Goal: Task Accomplishment & Management: Manage account settings

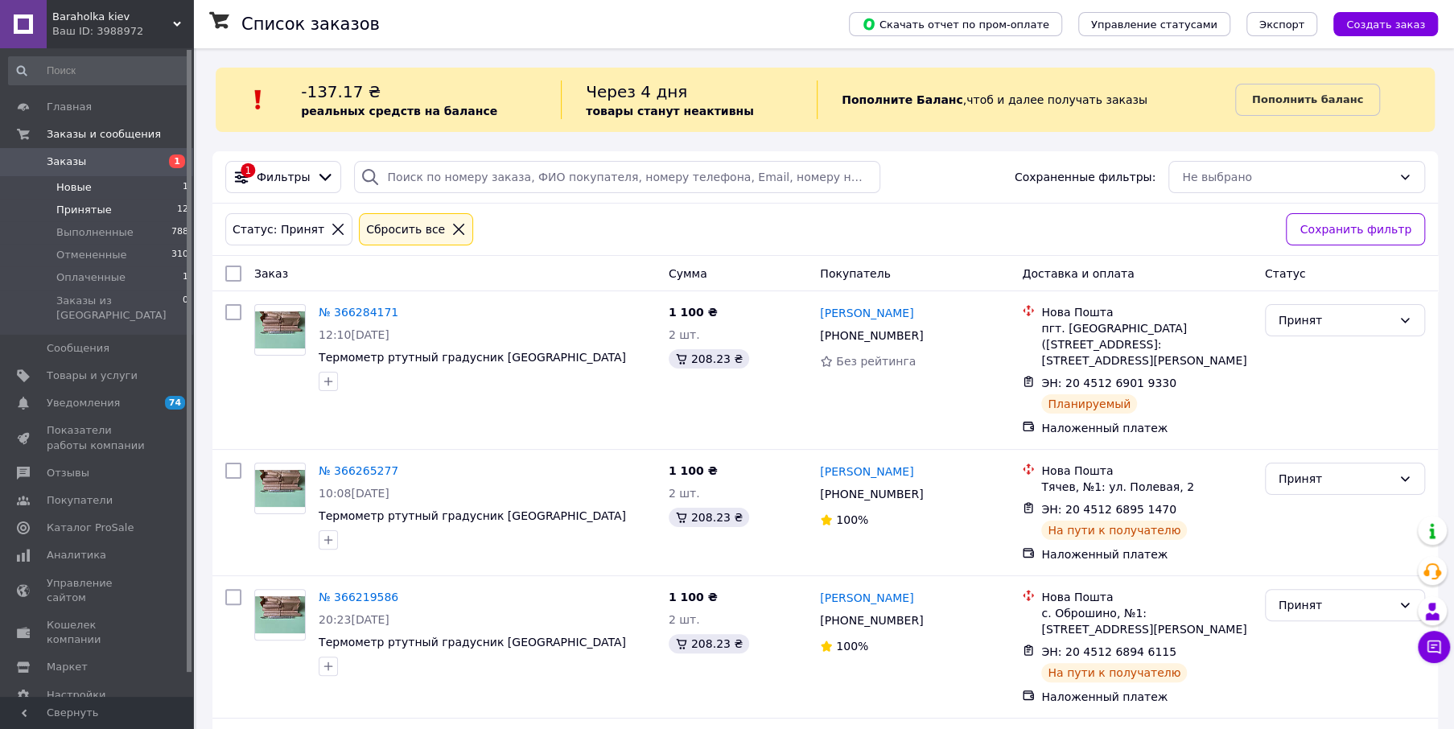
click at [76, 189] on span "Новые" at bounding box center [73, 187] width 35 height 14
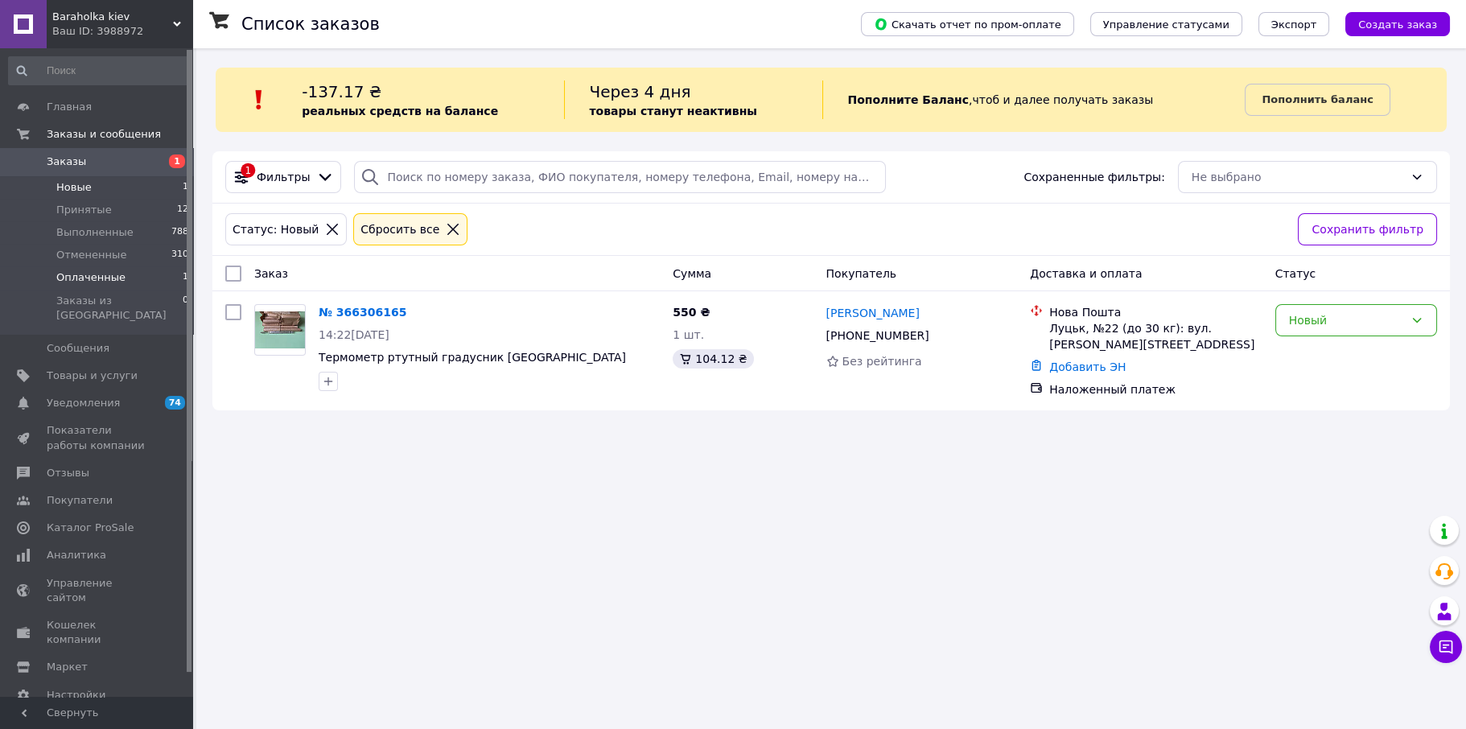
click at [103, 282] on span "Оплаченные" at bounding box center [90, 277] width 69 height 14
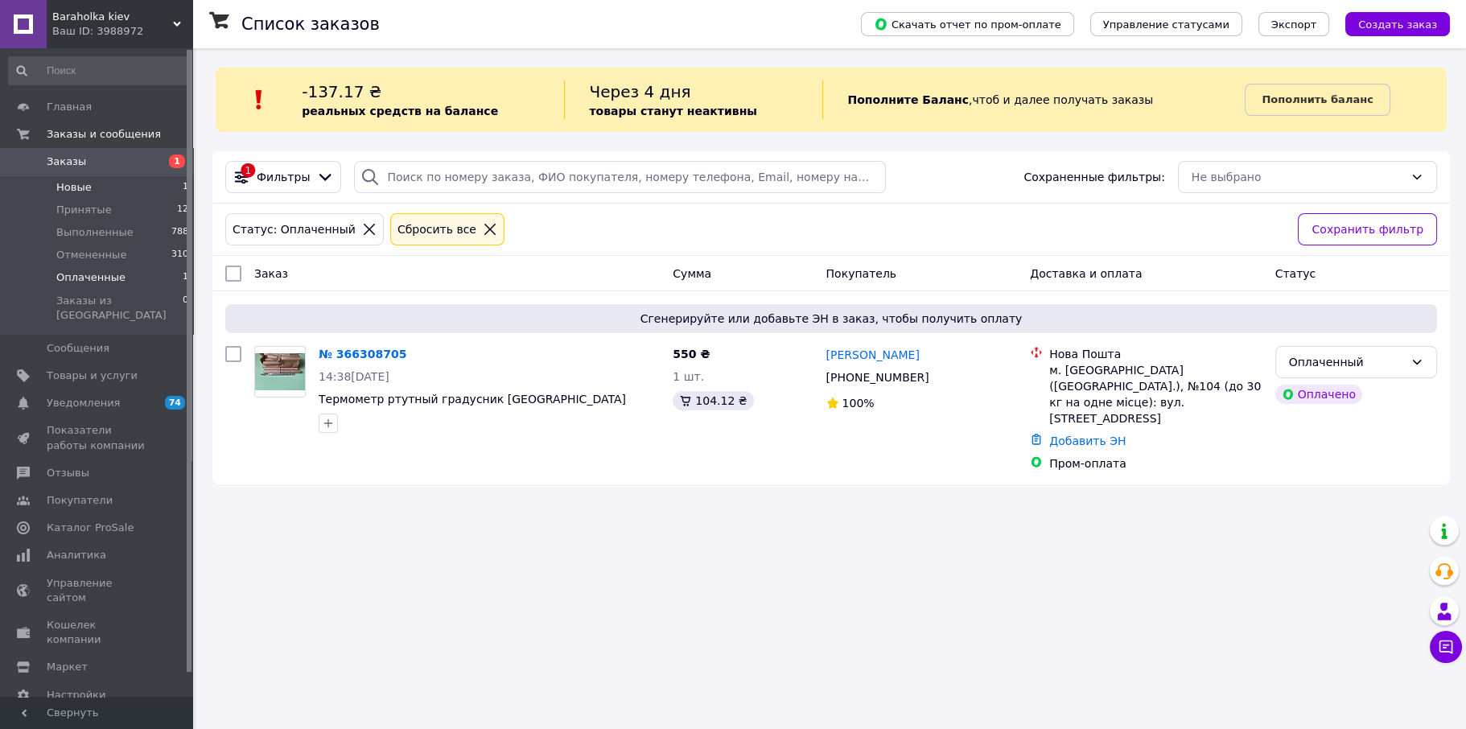
click at [81, 189] on span "Новые" at bounding box center [73, 187] width 35 height 14
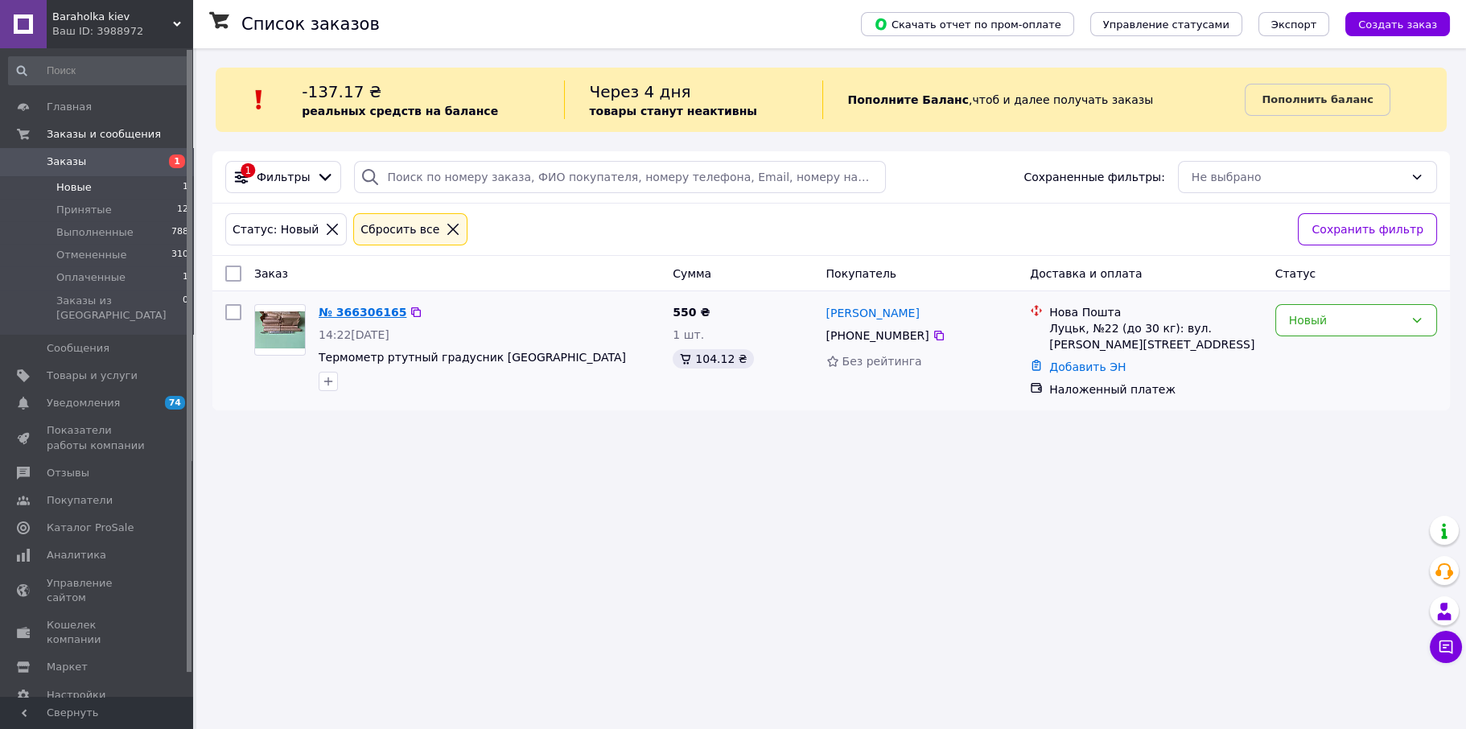
click at [356, 306] on link "№ 366306165" at bounding box center [363, 312] width 88 height 13
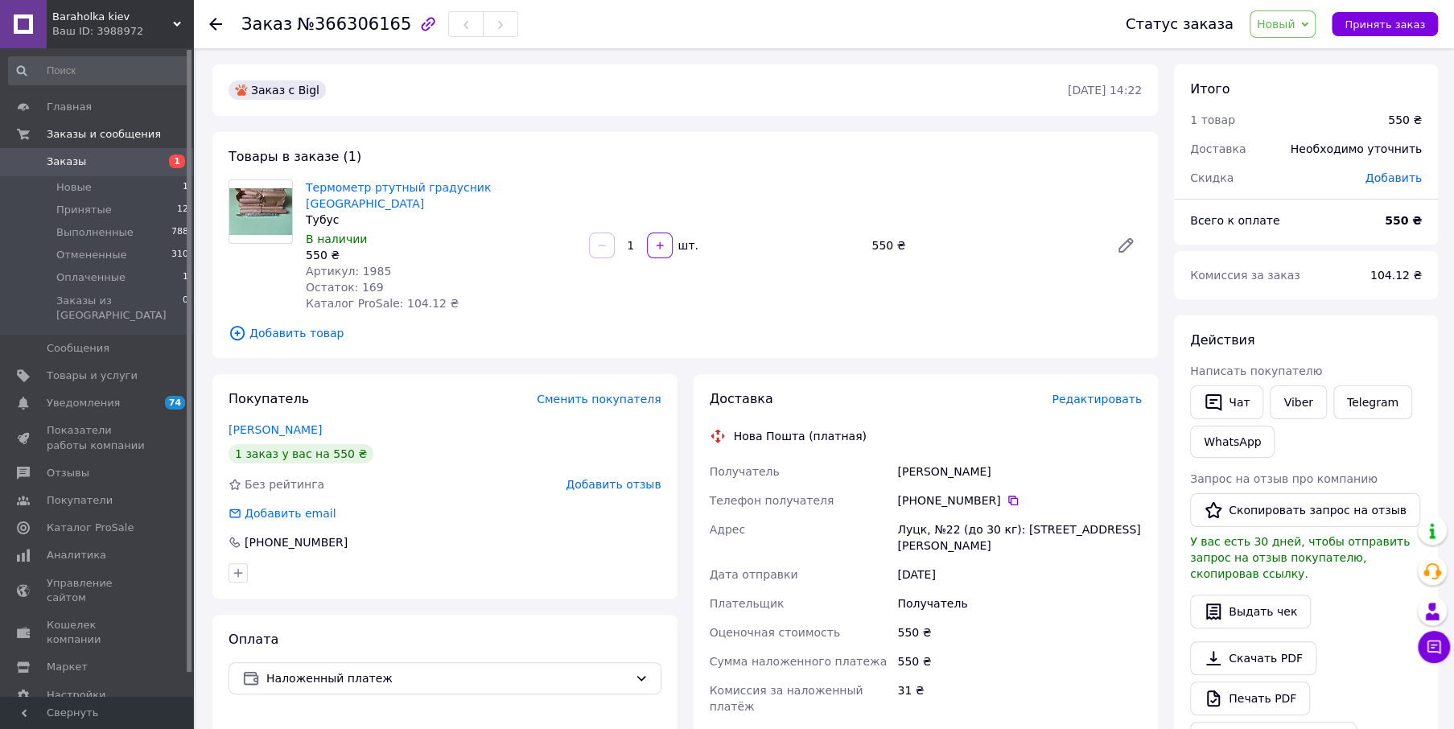
click at [359, 30] on span "№366306165" at bounding box center [354, 23] width 114 height 19
copy span "366306165"
click at [418, 21] on icon "button" at bounding box center [427, 23] width 19 height 19
click at [1290, 401] on link "Viber" at bounding box center [1297, 402] width 56 height 34
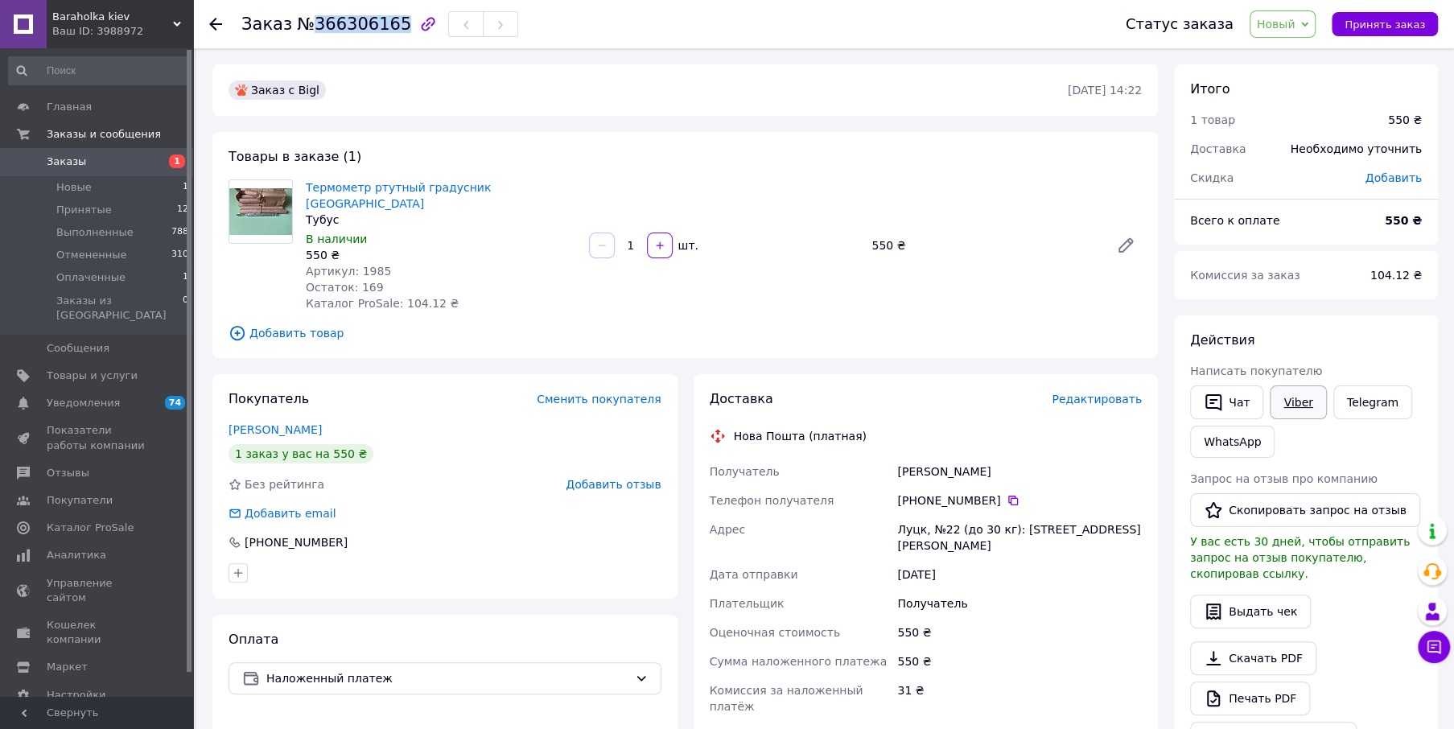
click at [1290, 400] on link "Viber" at bounding box center [1297, 402] width 56 height 34
click at [1006, 494] on icon at bounding box center [1012, 500] width 13 height 13
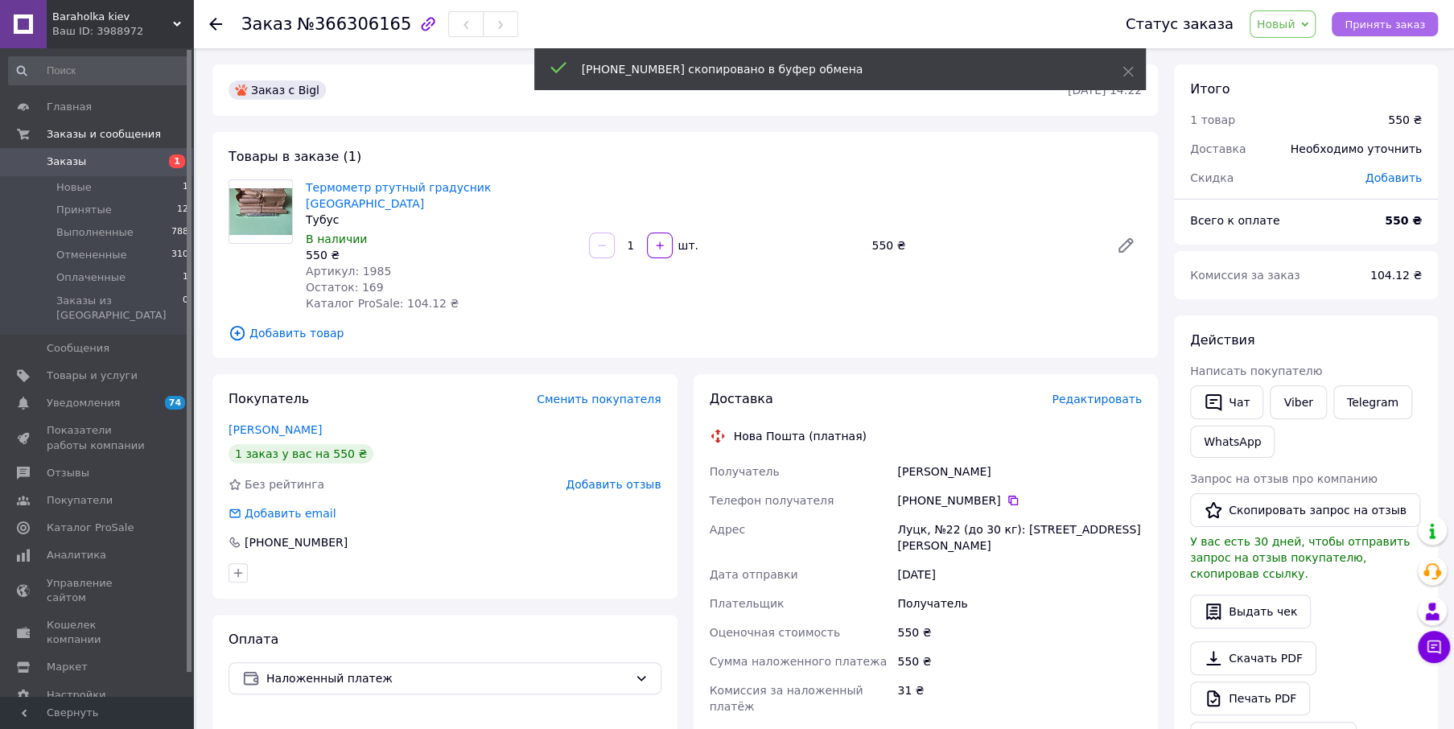
click at [1406, 26] on span "Принять заказ" at bounding box center [1384, 25] width 80 height 12
click at [64, 158] on span "Заказы" at bounding box center [66, 161] width 39 height 14
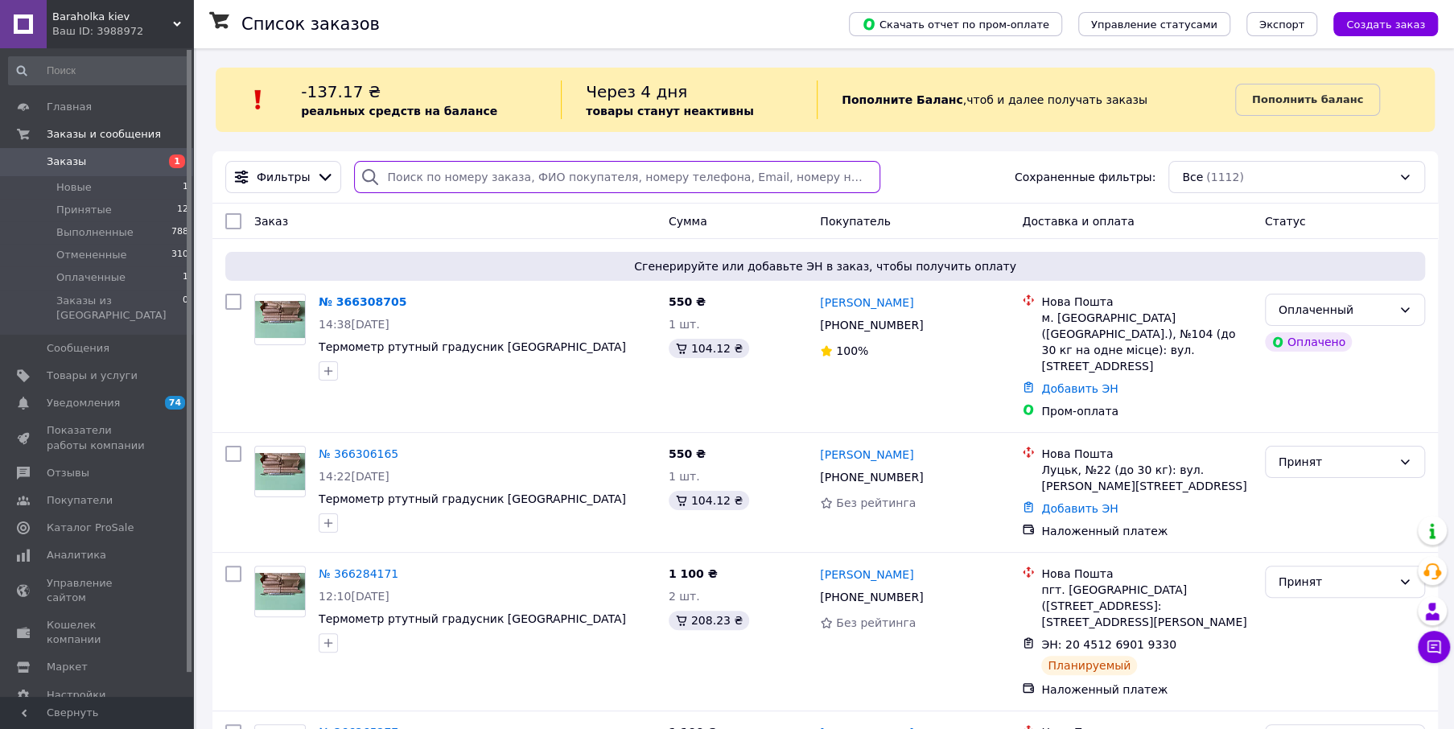
paste input "+380672478448"
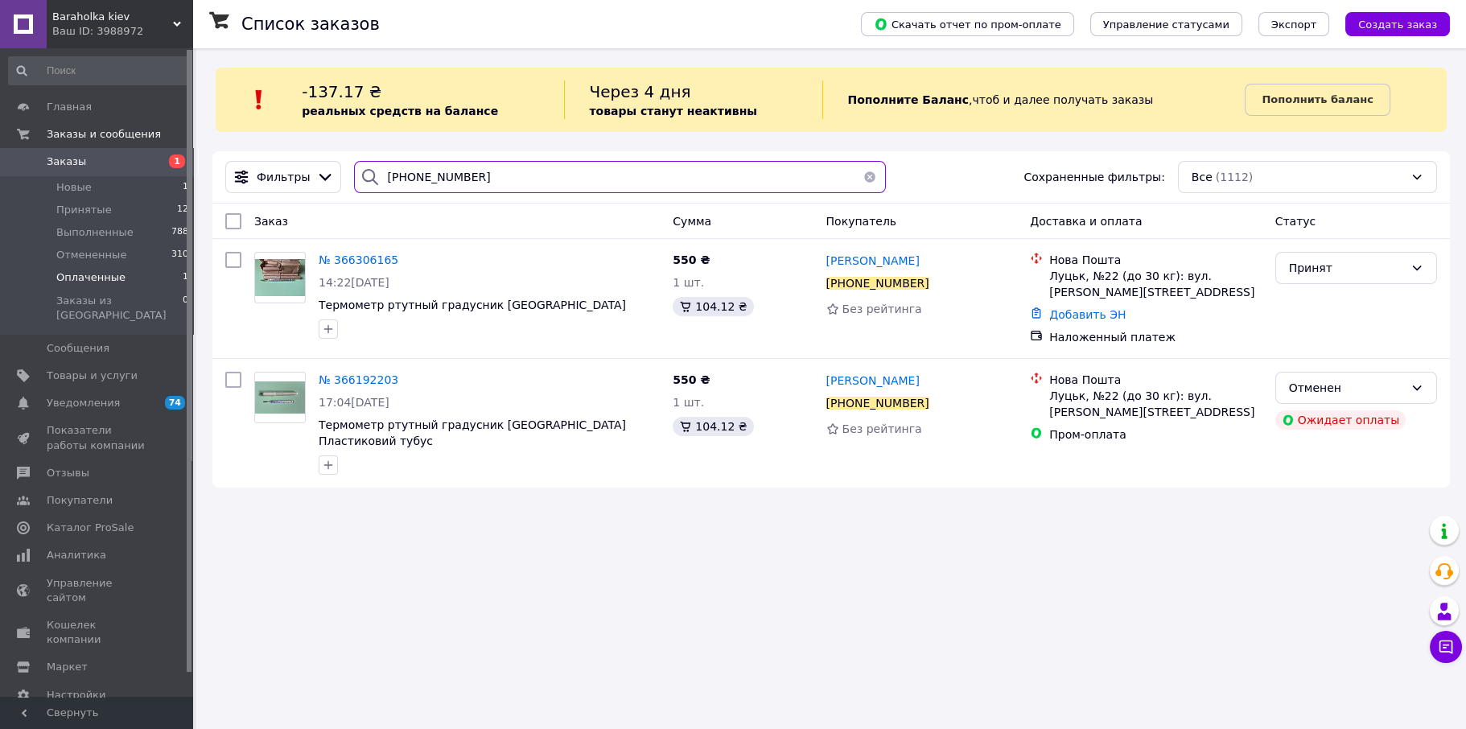
type input "+380672478448"
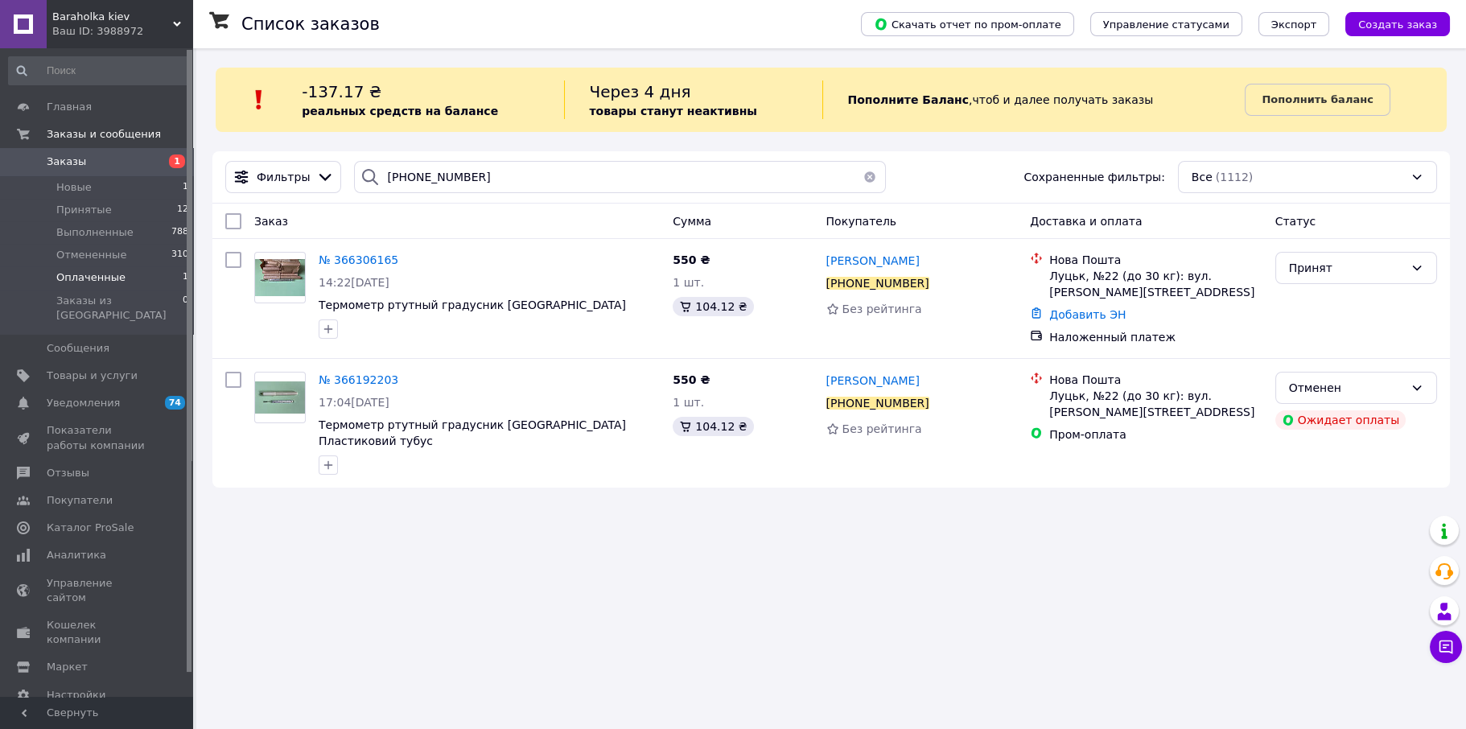
click at [92, 278] on span "Оплаченные" at bounding box center [90, 277] width 69 height 14
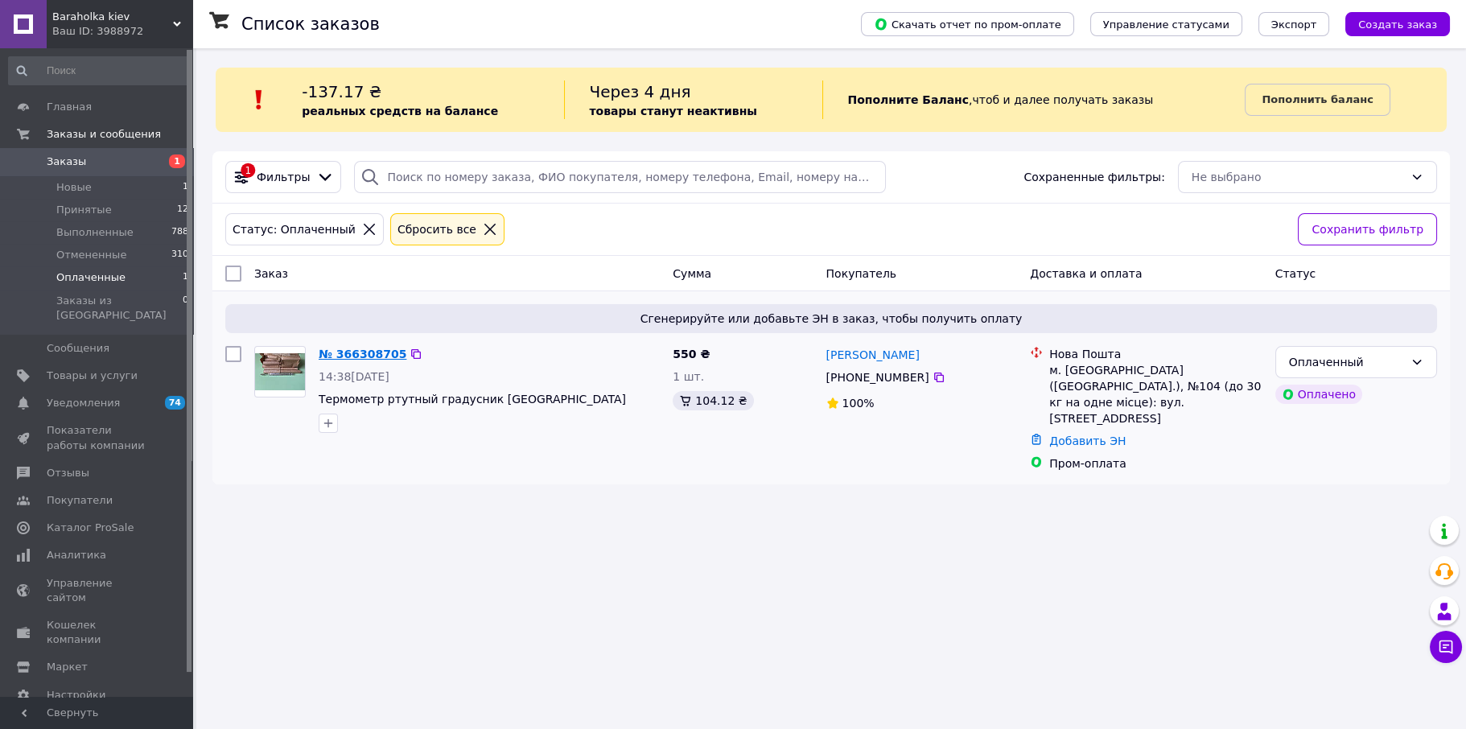
click at [351, 349] on link "№ 366308705" at bounding box center [363, 353] width 88 height 13
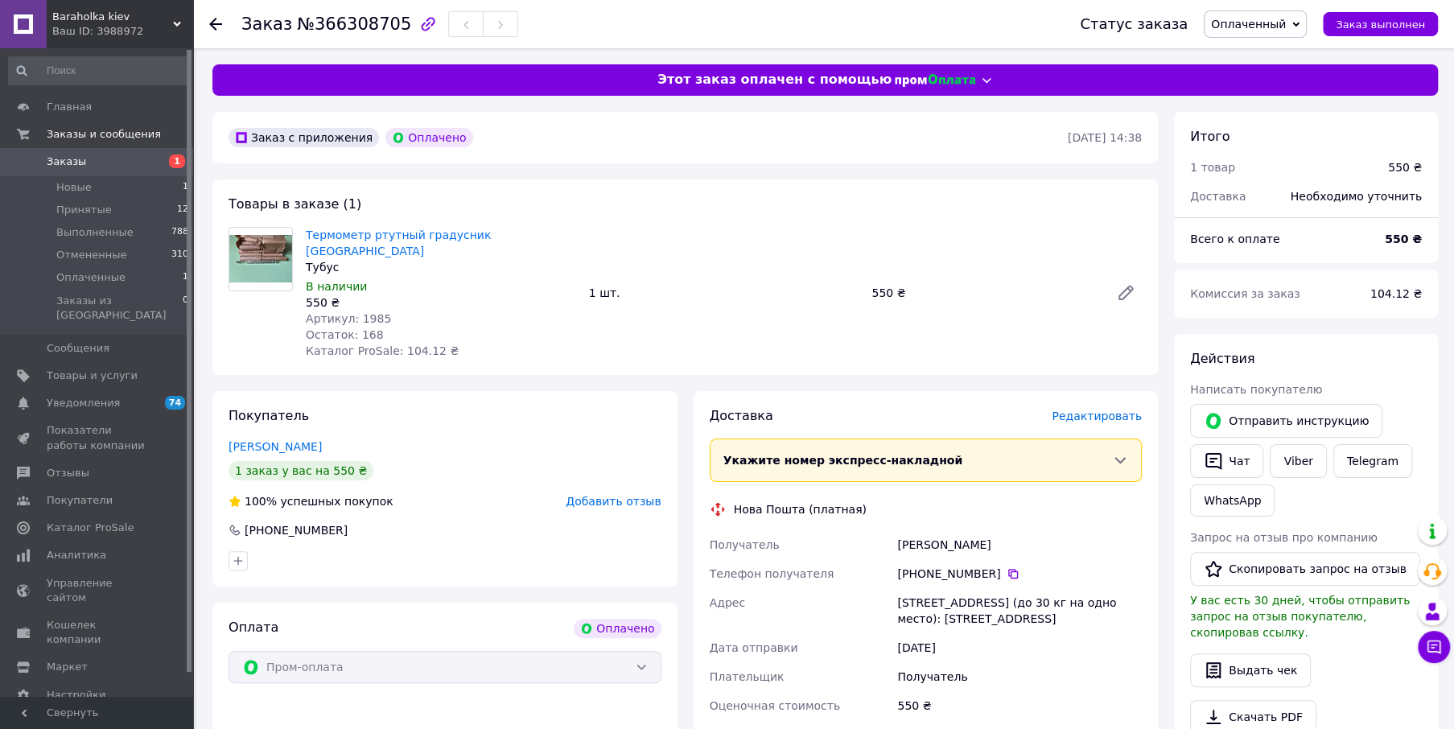
click at [1280, 23] on span "Оплаченный" at bounding box center [1248, 24] width 75 height 13
click at [1258, 49] on li "Принят" at bounding box center [1254, 56] width 101 height 24
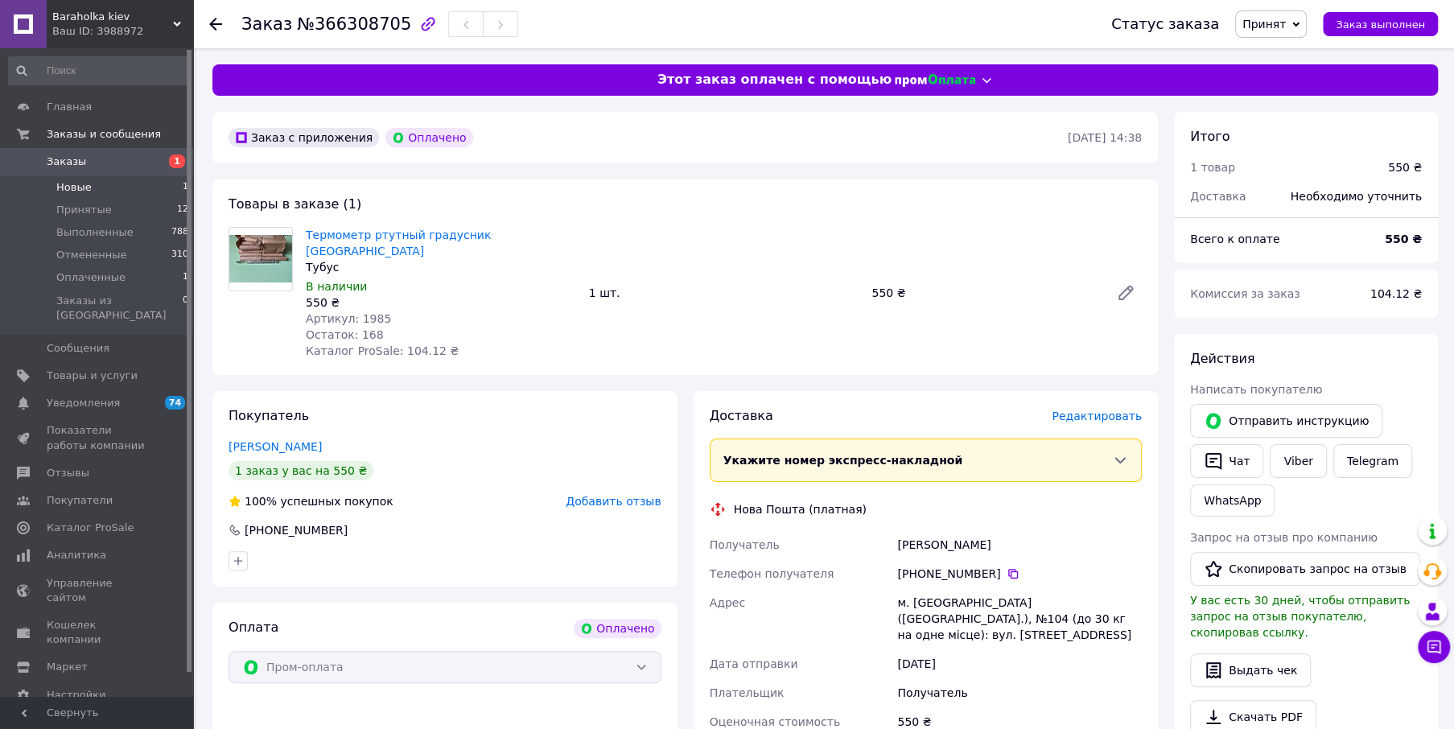
click at [76, 191] on span "Новые" at bounding box center [73, 187] width 35 height 14
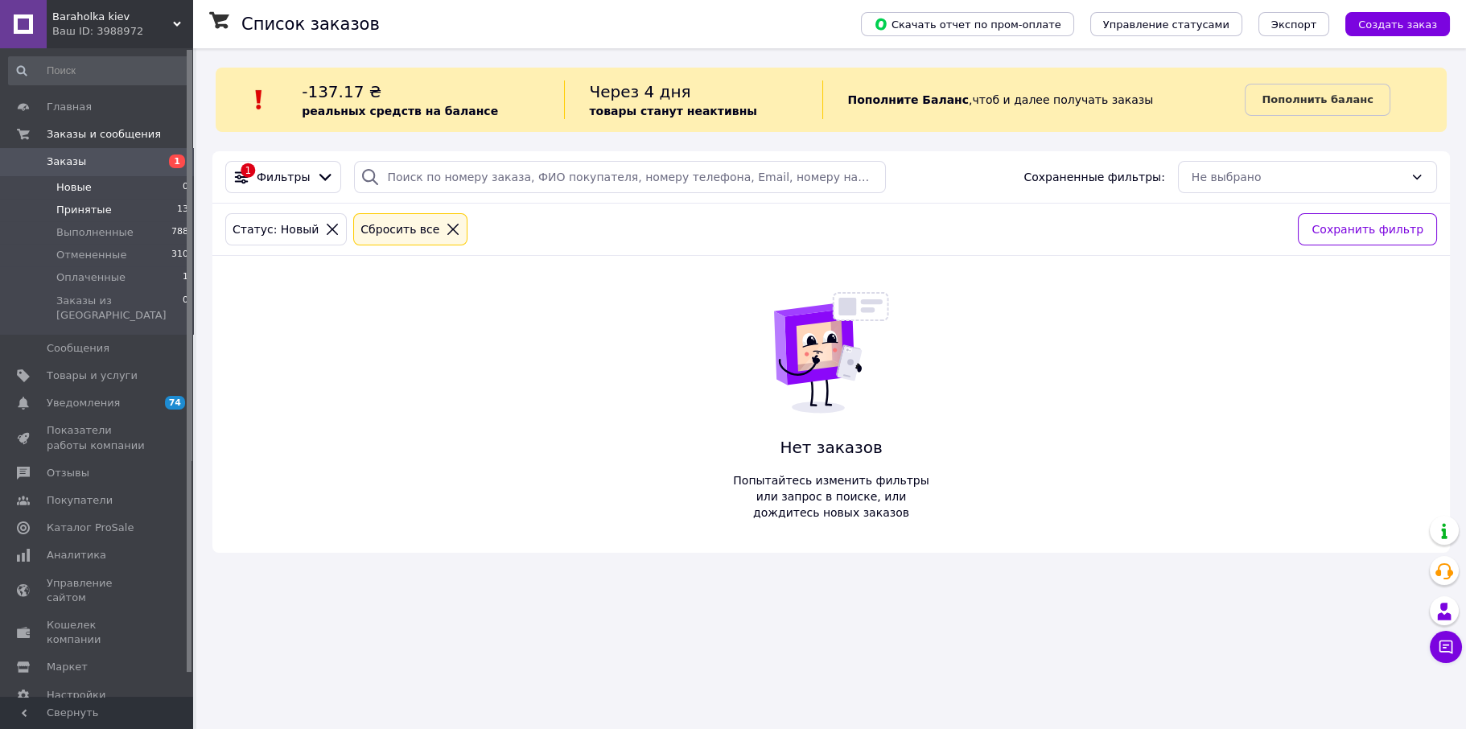
click at [87, 213] on span "Принятые" at bounding box center [84, 210] width 56 height 14
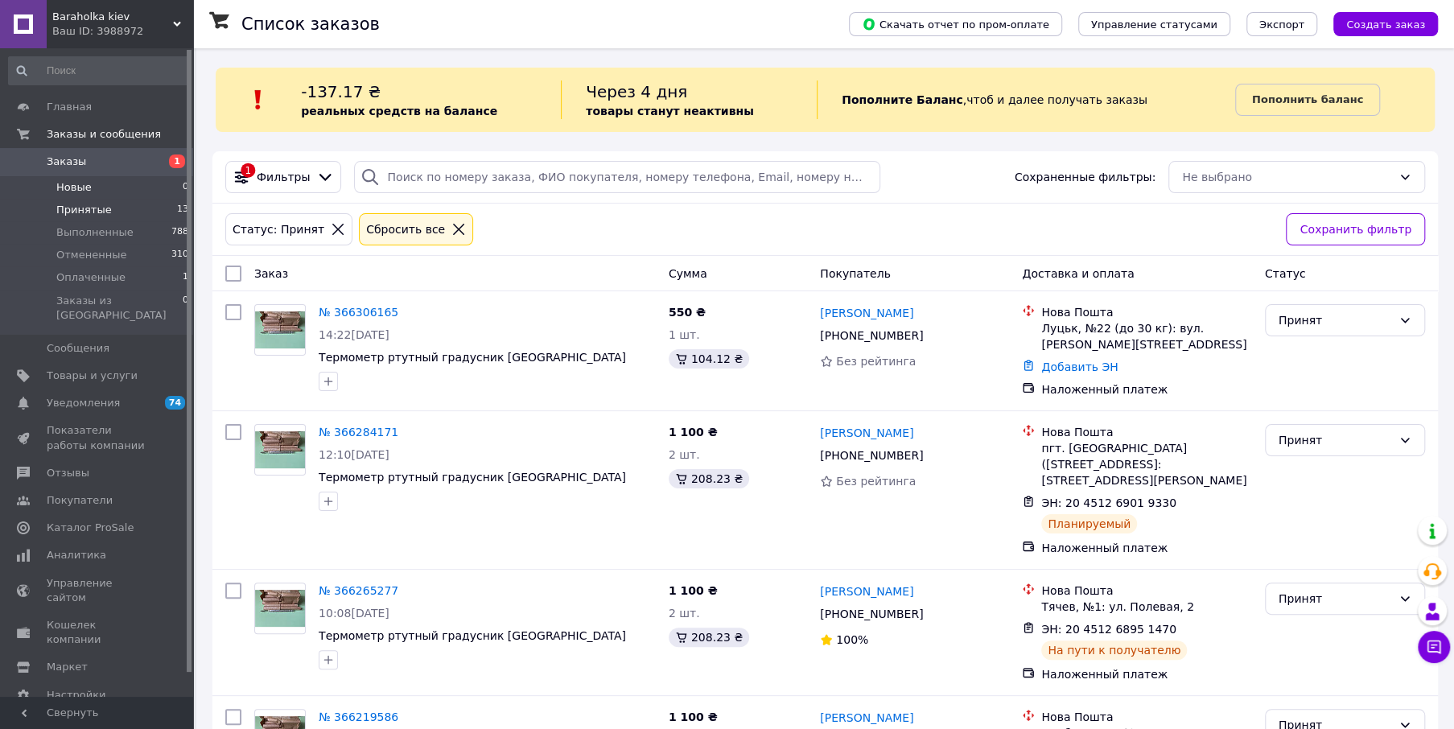
click at [72, 192] on span "Новые" at bounding box center [73, 187] width 35 height 14
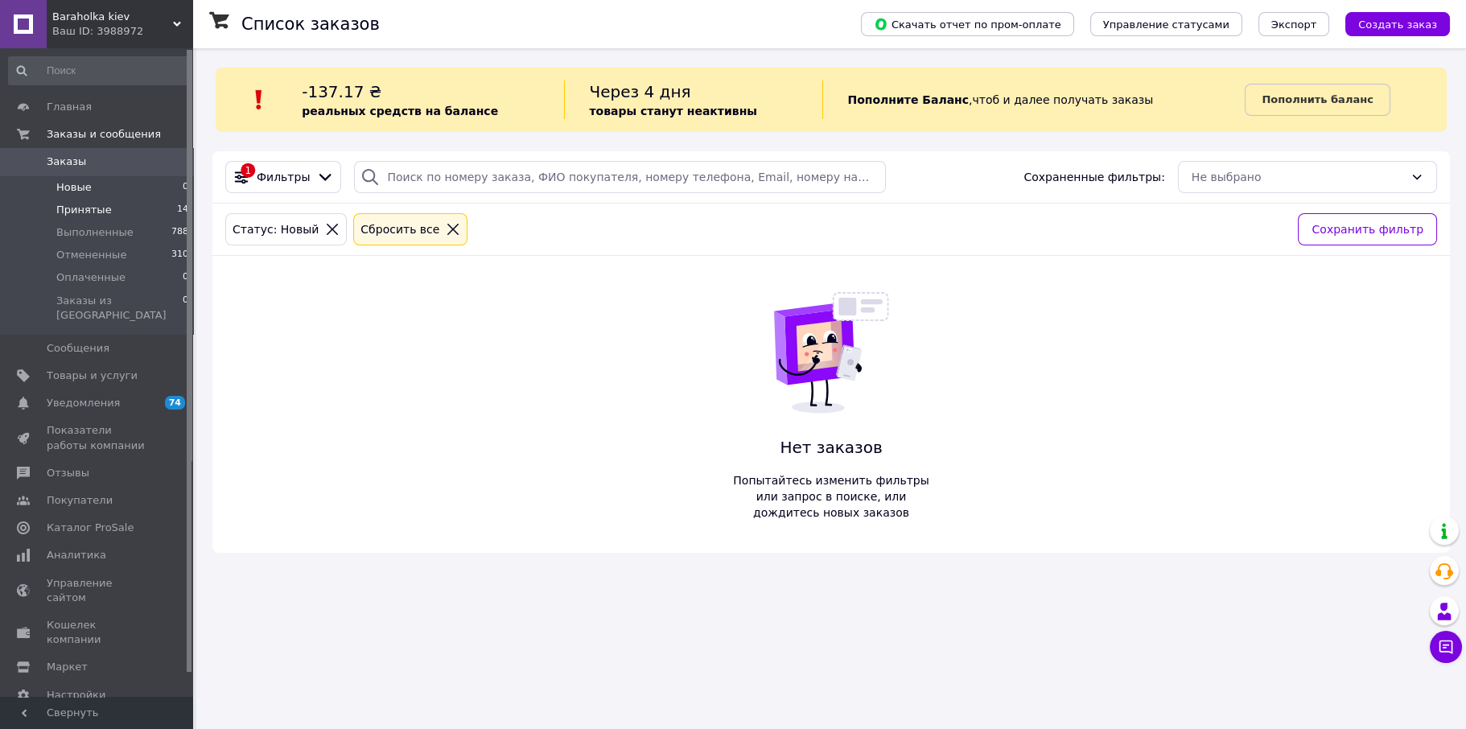
click at [107, 214] on li "Принятые 14" at bounding box center [99, 210] width 198 height 23
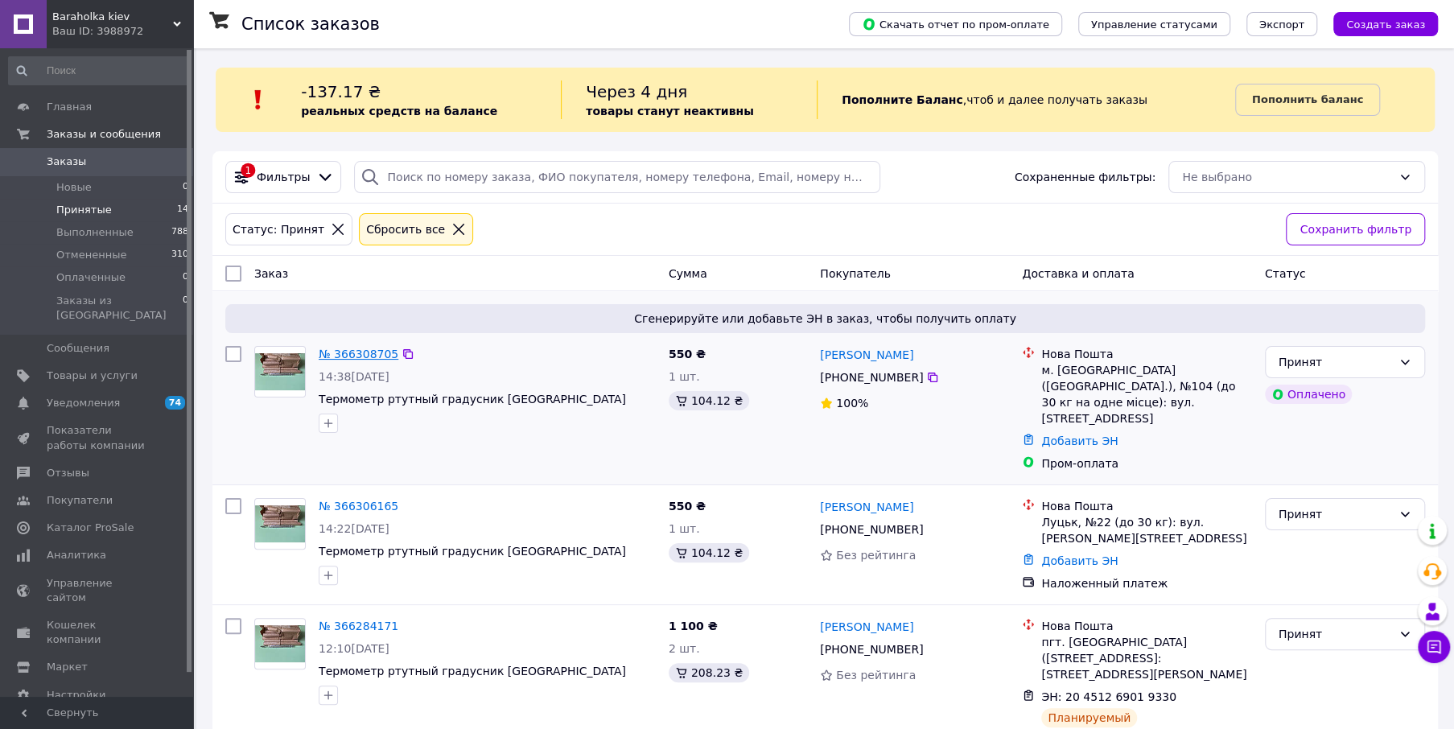
click at [375, 355] on link "№ 366308705" at bounding box center [359, 353] width 80 height 13
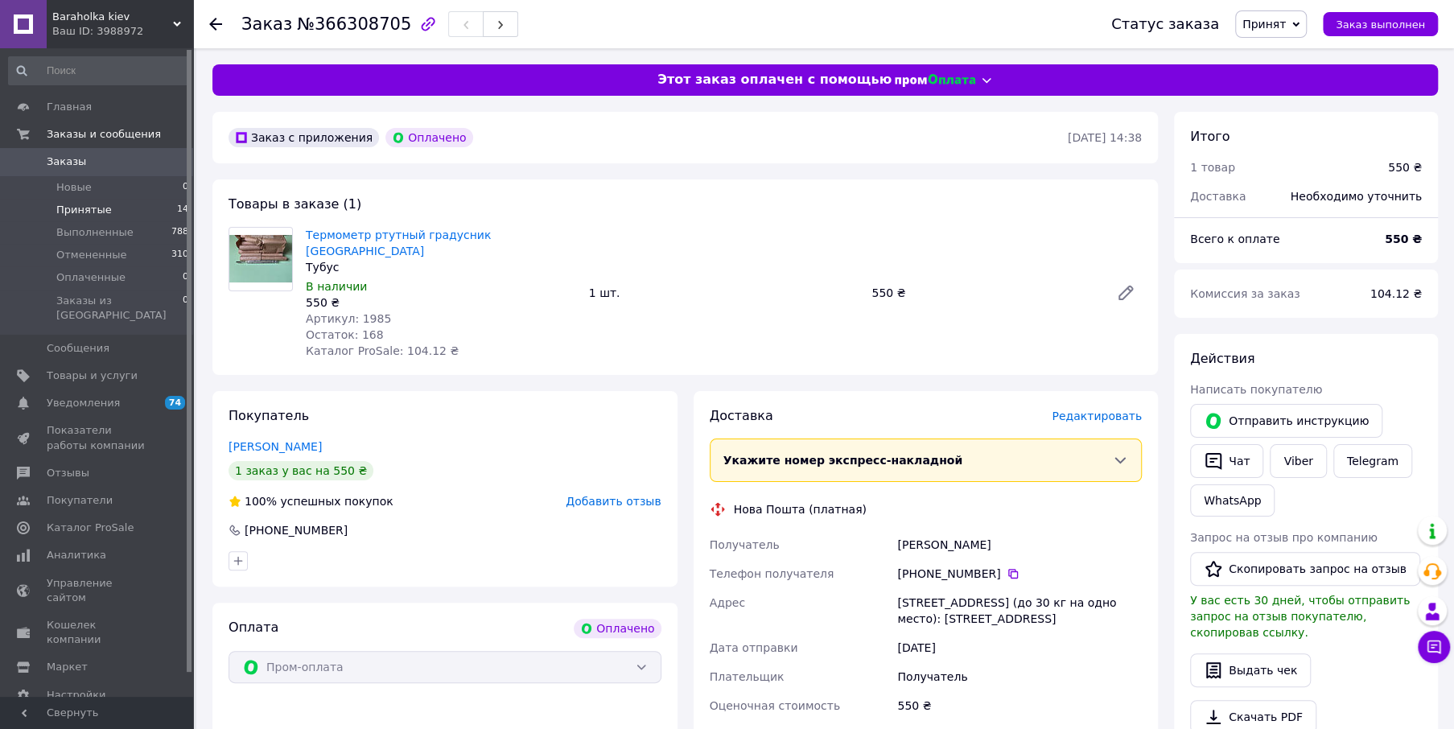
click at [92, 211] on span "Принятые" at bounding box center [84, 210] width 56 height 14
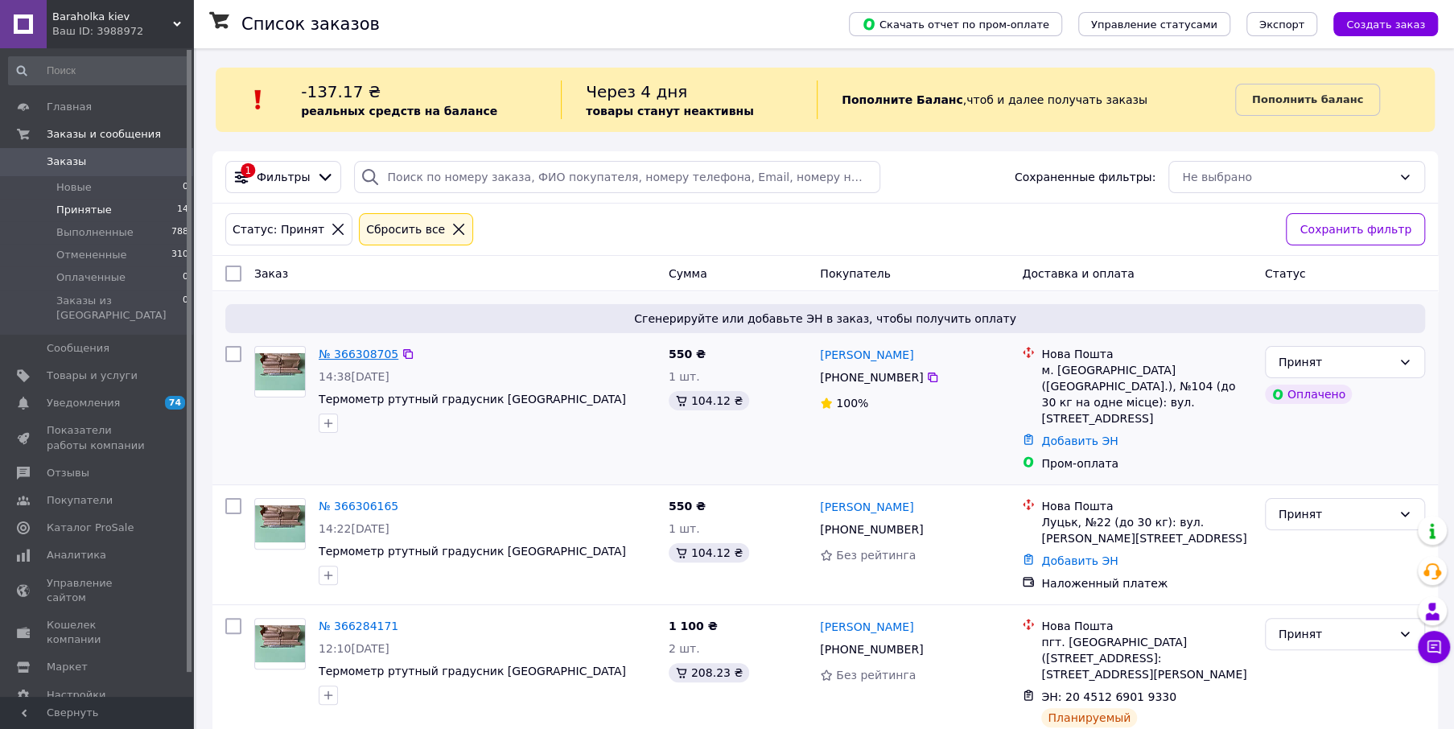
click at [356, 358] on link "№ 366308705" at bounding box center [359, 353] width 80 height 13
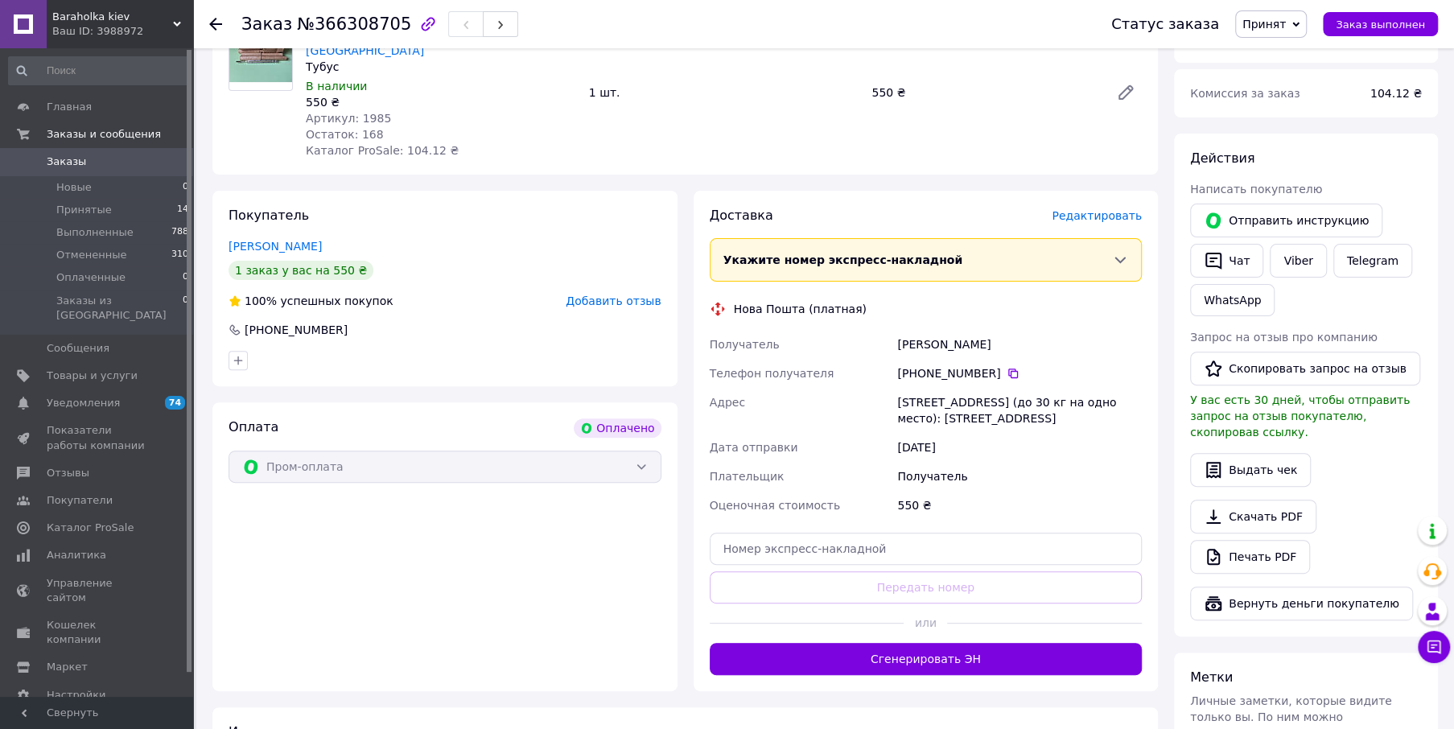
scroll to position [241, 0]
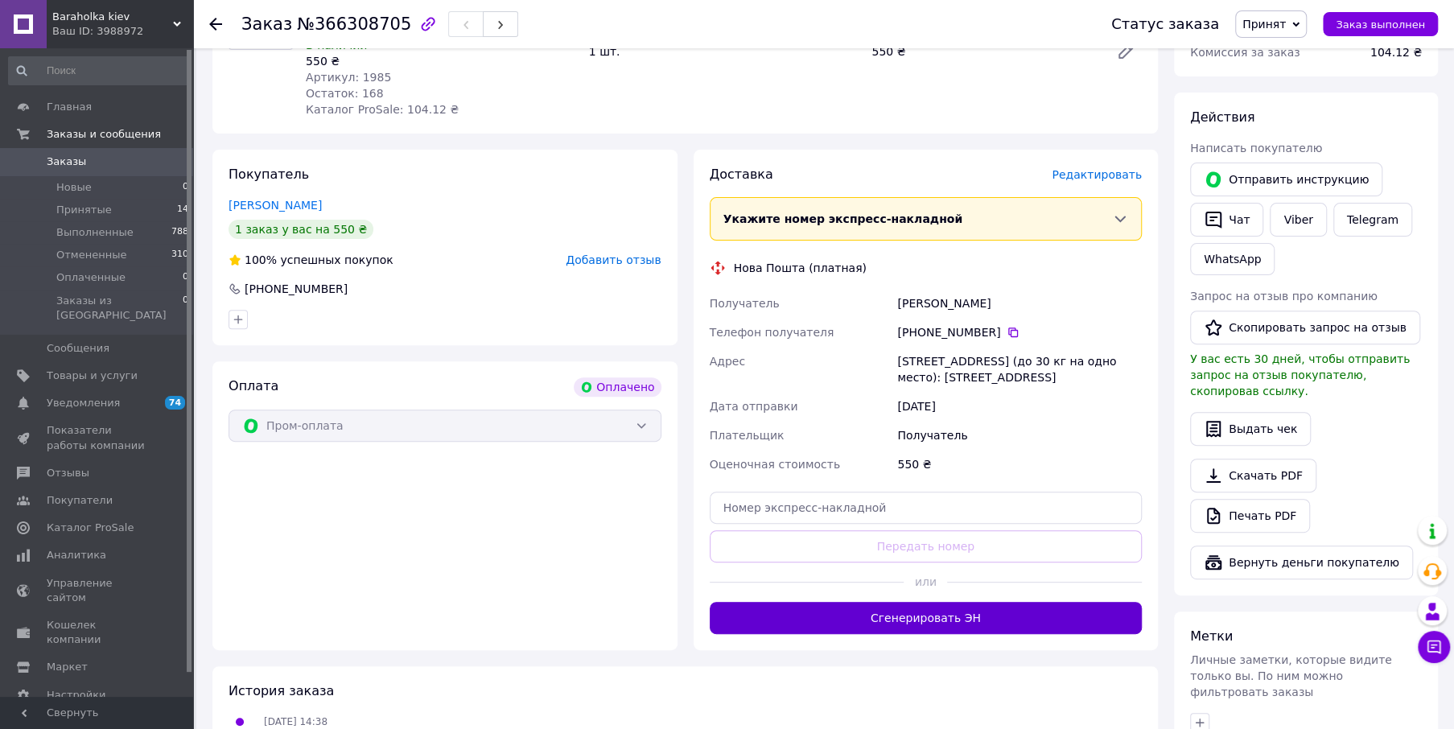
click at [935, 602] on button "Сгенерировать ЭН" at bounding box center [925, 618] width 433 height 32
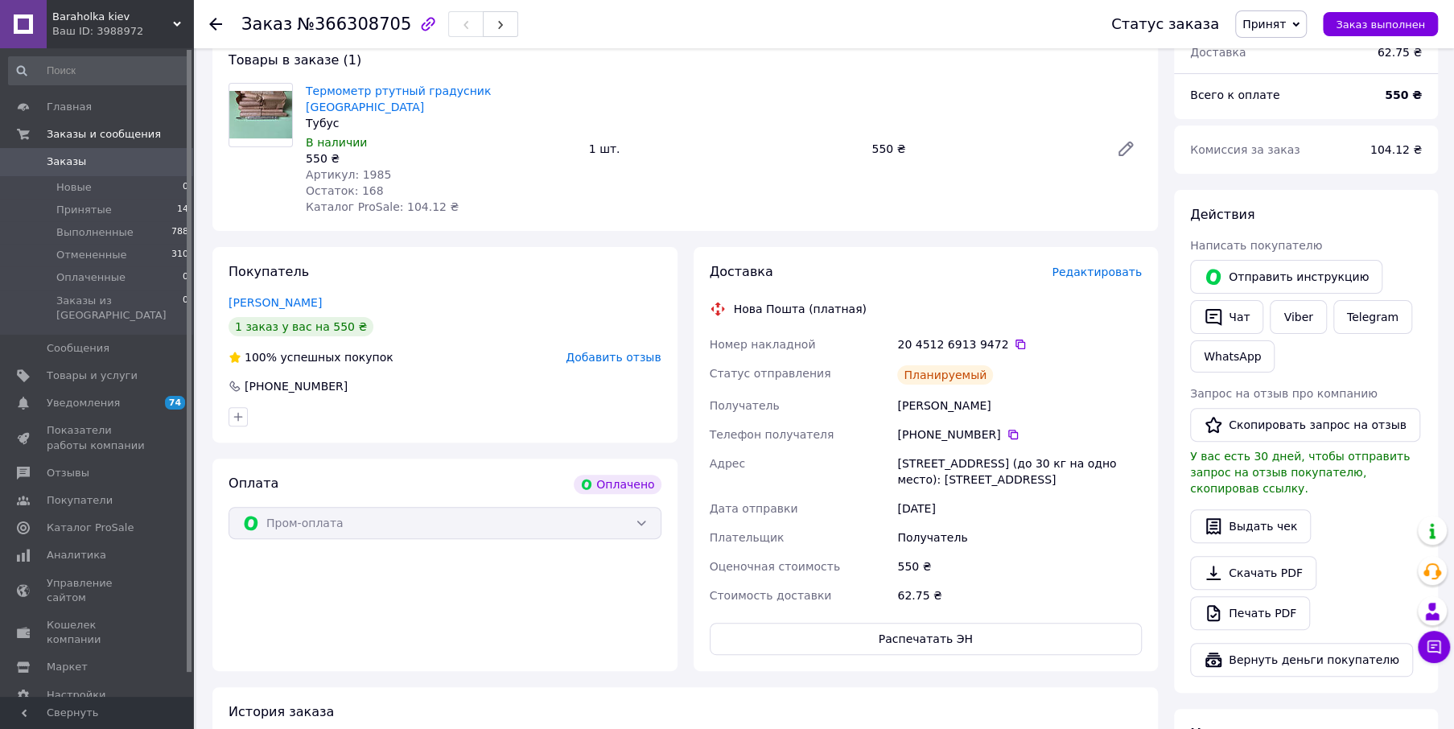
scroll to position [0, 0]
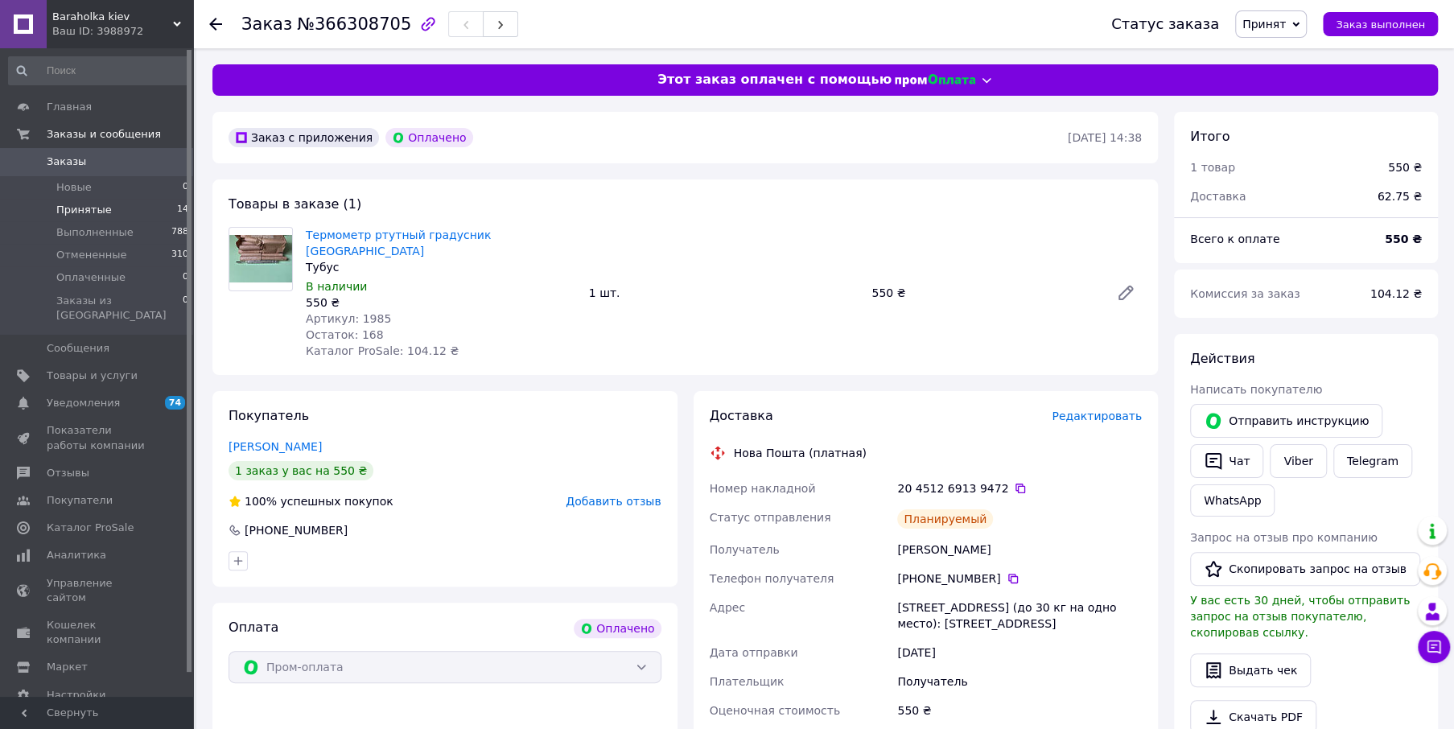
click at [83, 212] on span "Принятые" at bounding box center [84, 210] width 56 height 14
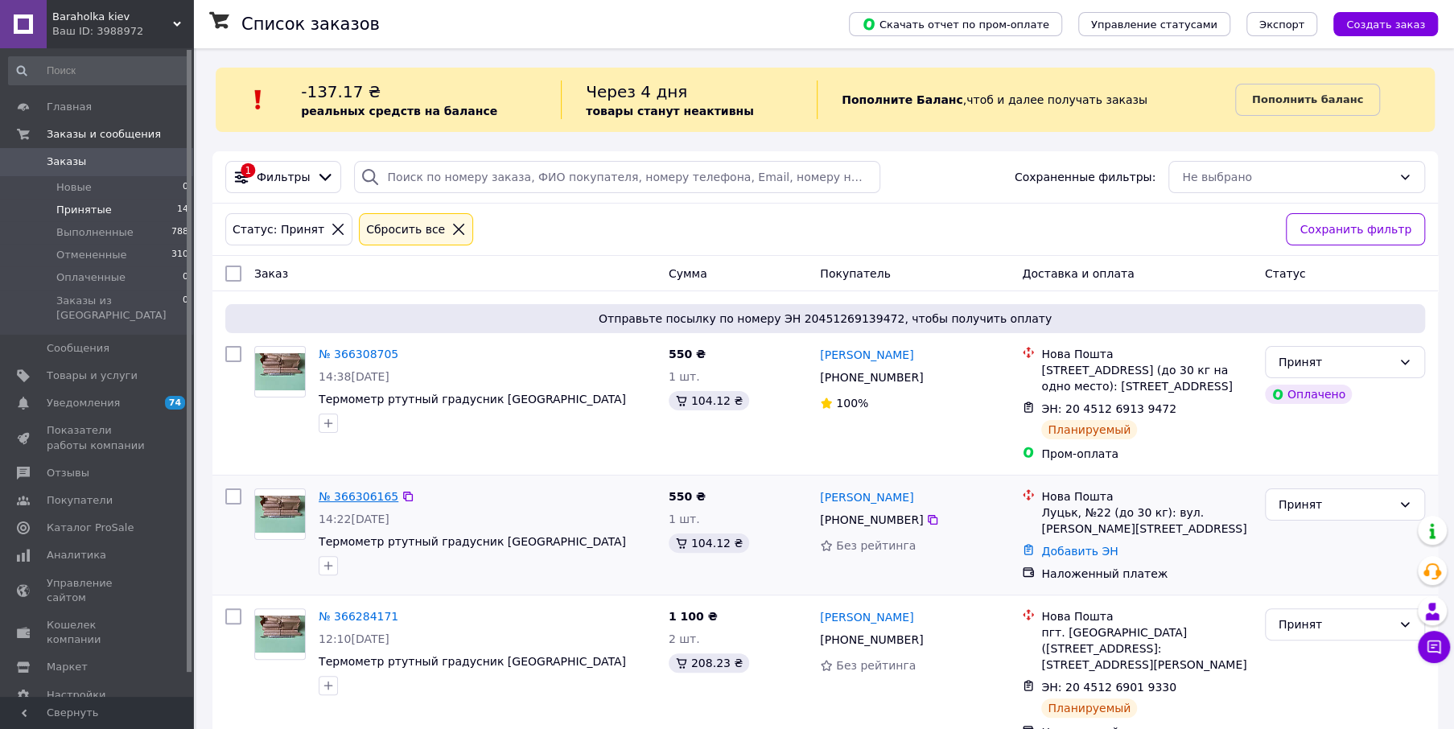
click at [368, 499] on link "№ 366306165" at bounding box center [359, 496] width 80 height 13
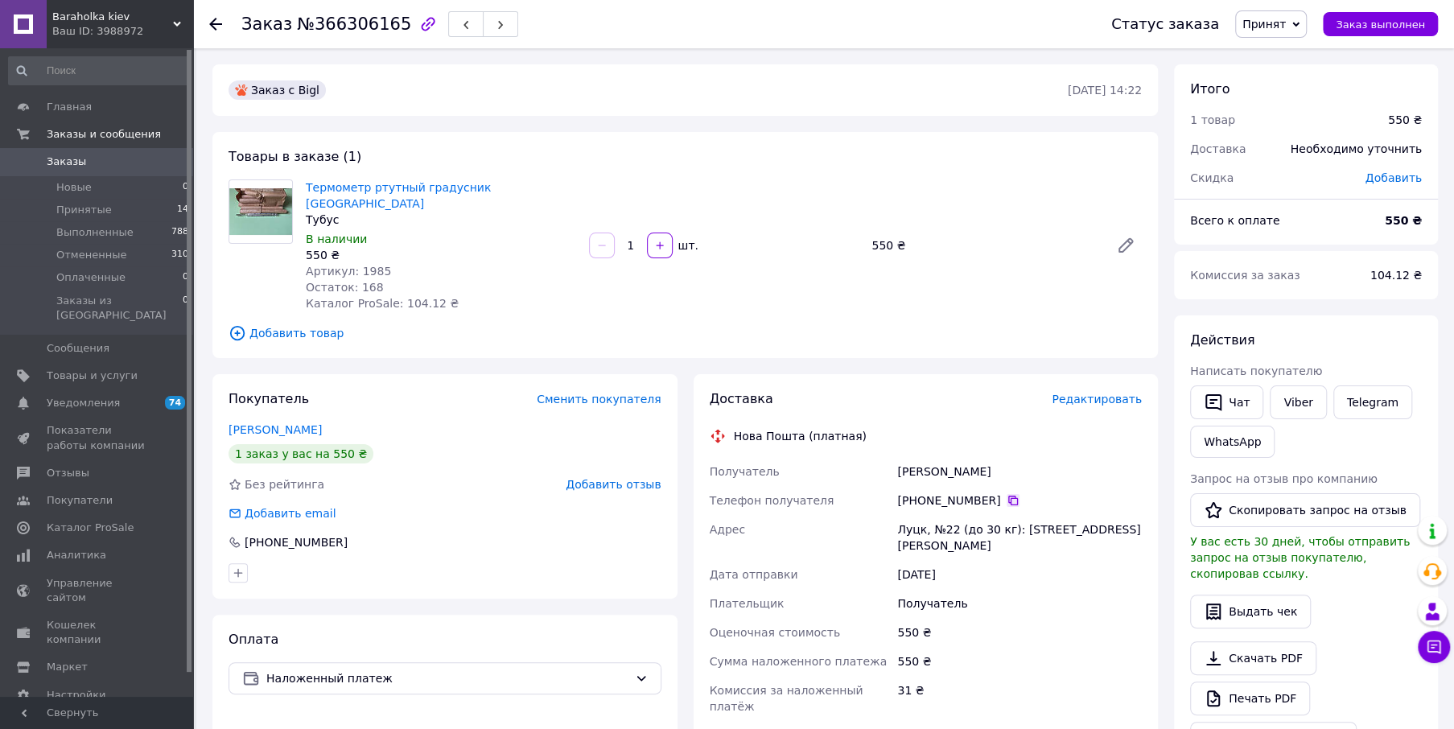
click at [1006, 494] on icon at bounding box center [1012, 500] width 13 height 13
click at [915, 458] on div "Кравчук Павло" at bounding box center [1019, 471] width 251 height 29
copy div "Кравчук"
click at [956, 457] on div "Кравчук Павло" at bounding box center [1019, 471] width 251 height 29
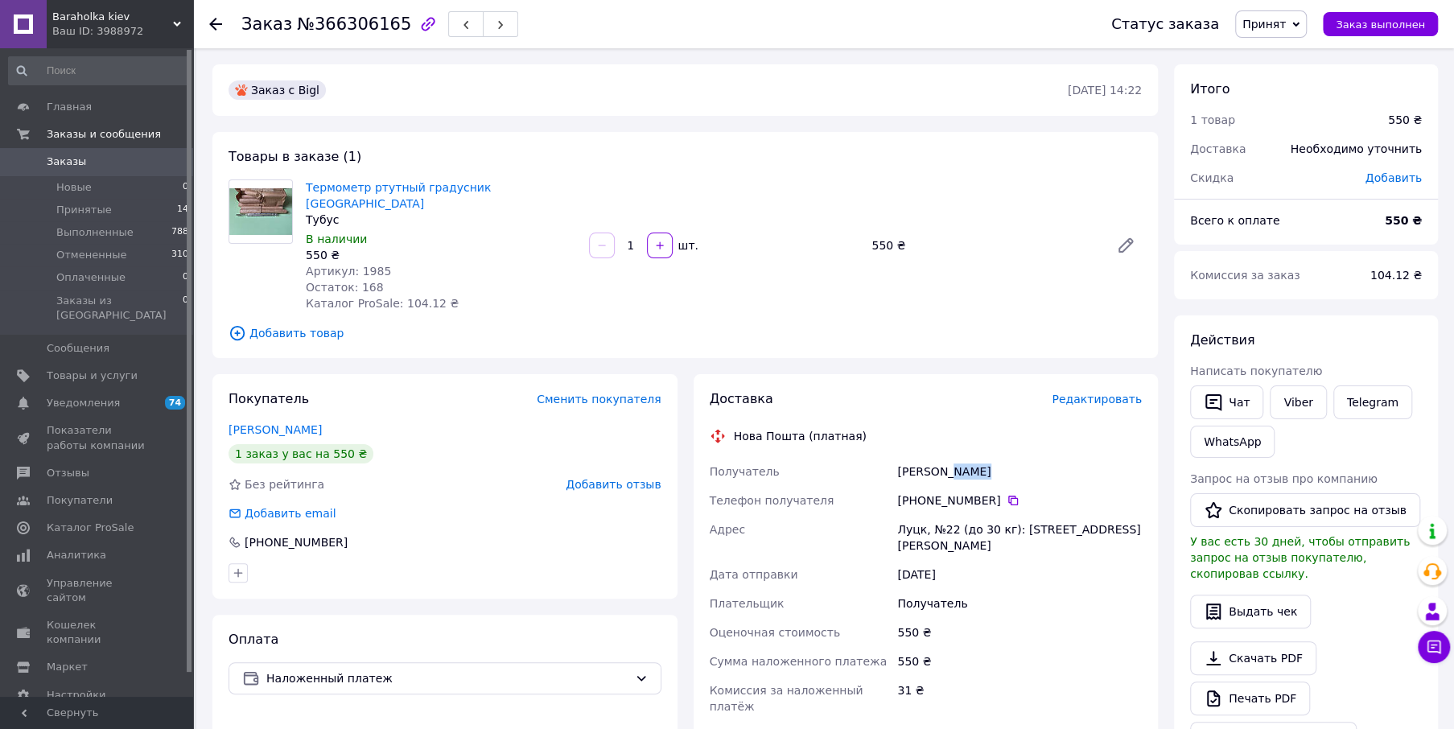
click at [956, 457] on div "Кравчук Павло" at bounding box center [1019, 471] width 251 height 29
copy div "Павло"
click at [904, 515] on div "Луцк, №22 (до 30 кг): [STREET_ADDRESS][PERSON_NAME]" at bounding box center [1019, 537] width 251 height 45
copy div "Луцк"
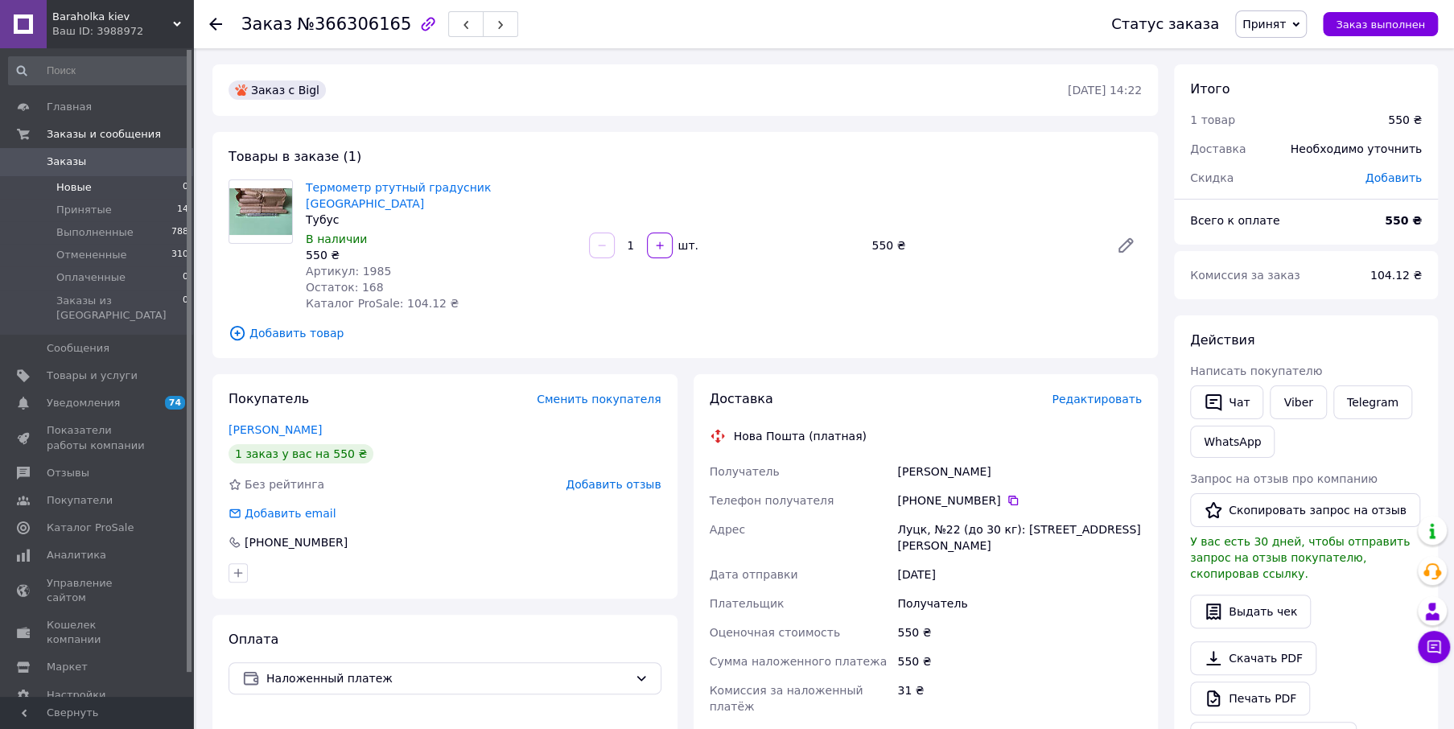
click at [67, 184] on span "Новые" at bounding box center [73, 187] width 35 height 14
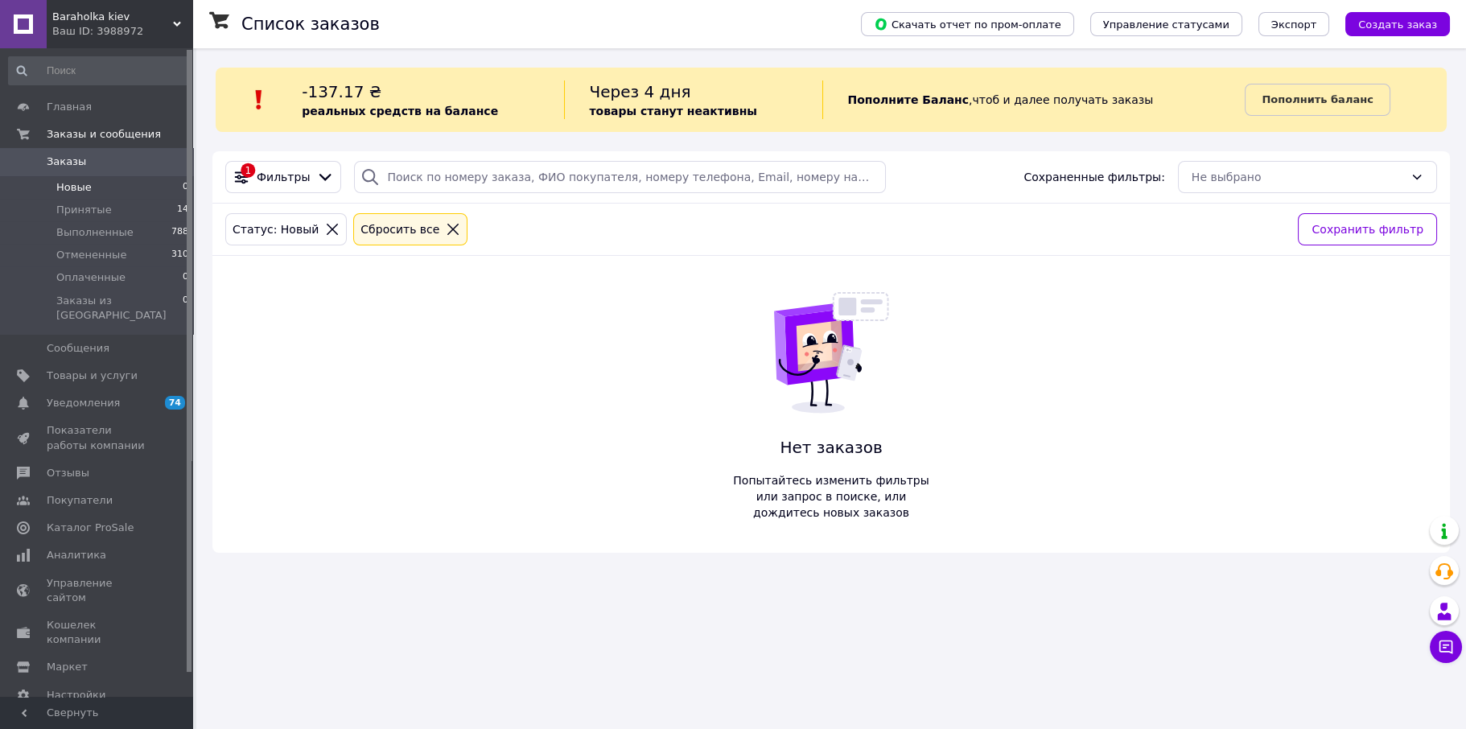
click at [72, 185] on span "Новые" at bounding box center [73, 187] width 35 height 14
click at [86, 211] on span "Принятые" at bounding box center [84, 210] width 56 height 14
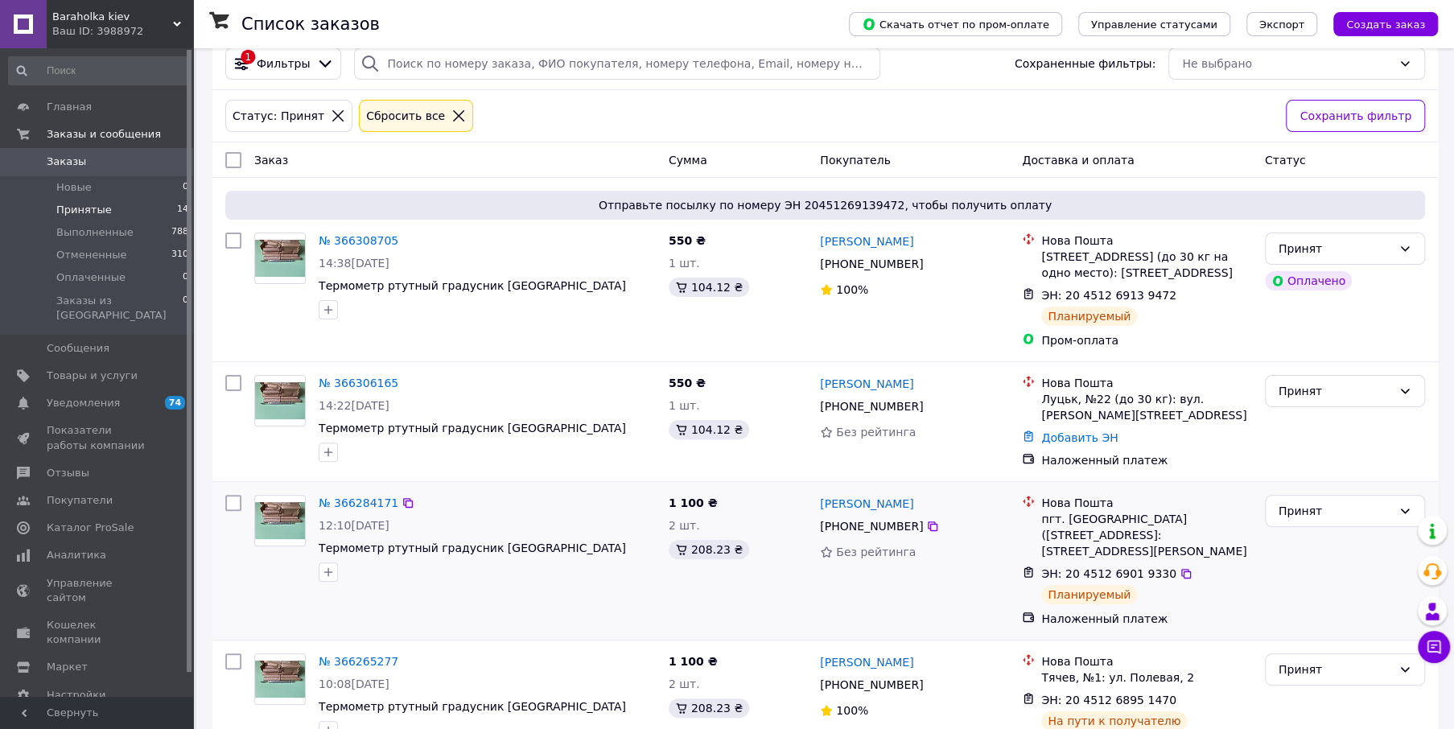
scroll to position [161, 0]
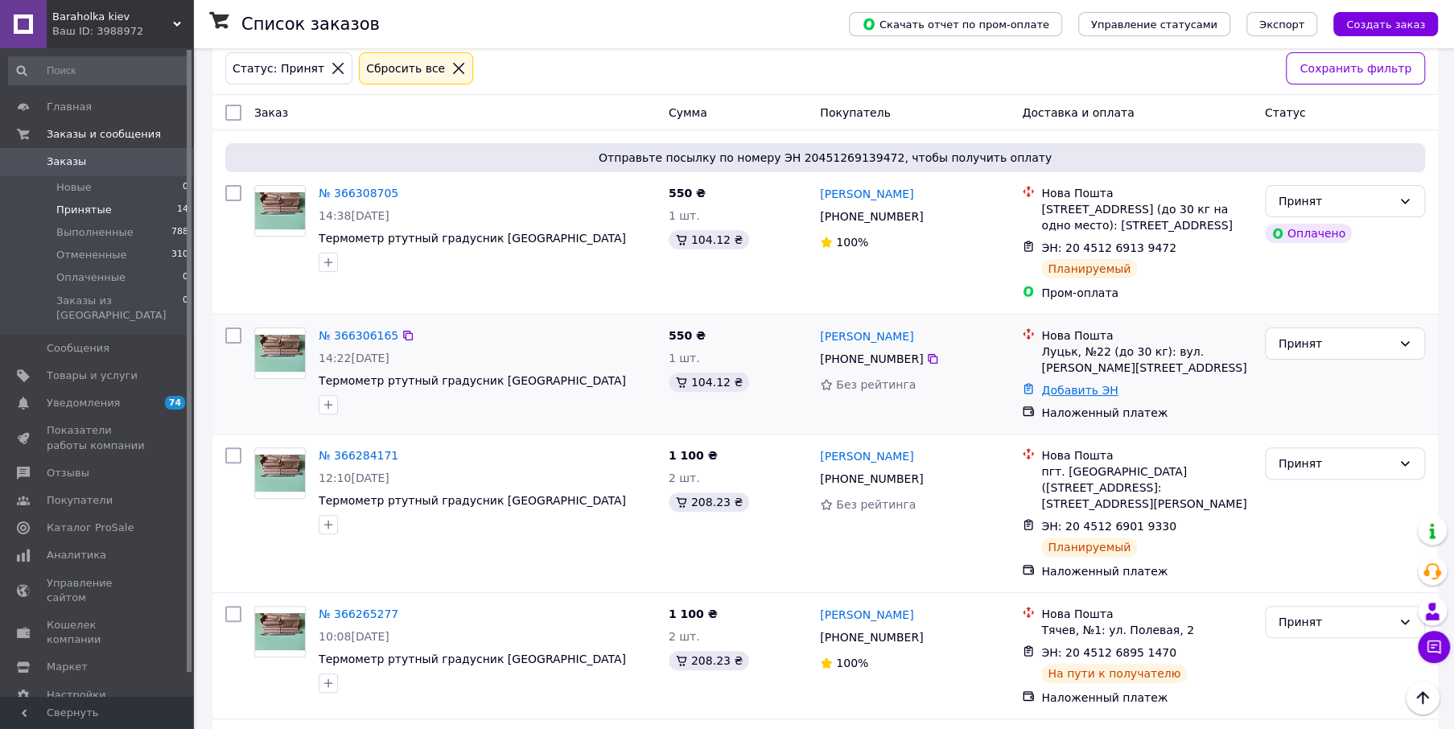
click at [1079, 384] on link "Добавить ЭН" at bounding box center [1079, 390] width 76 height 13
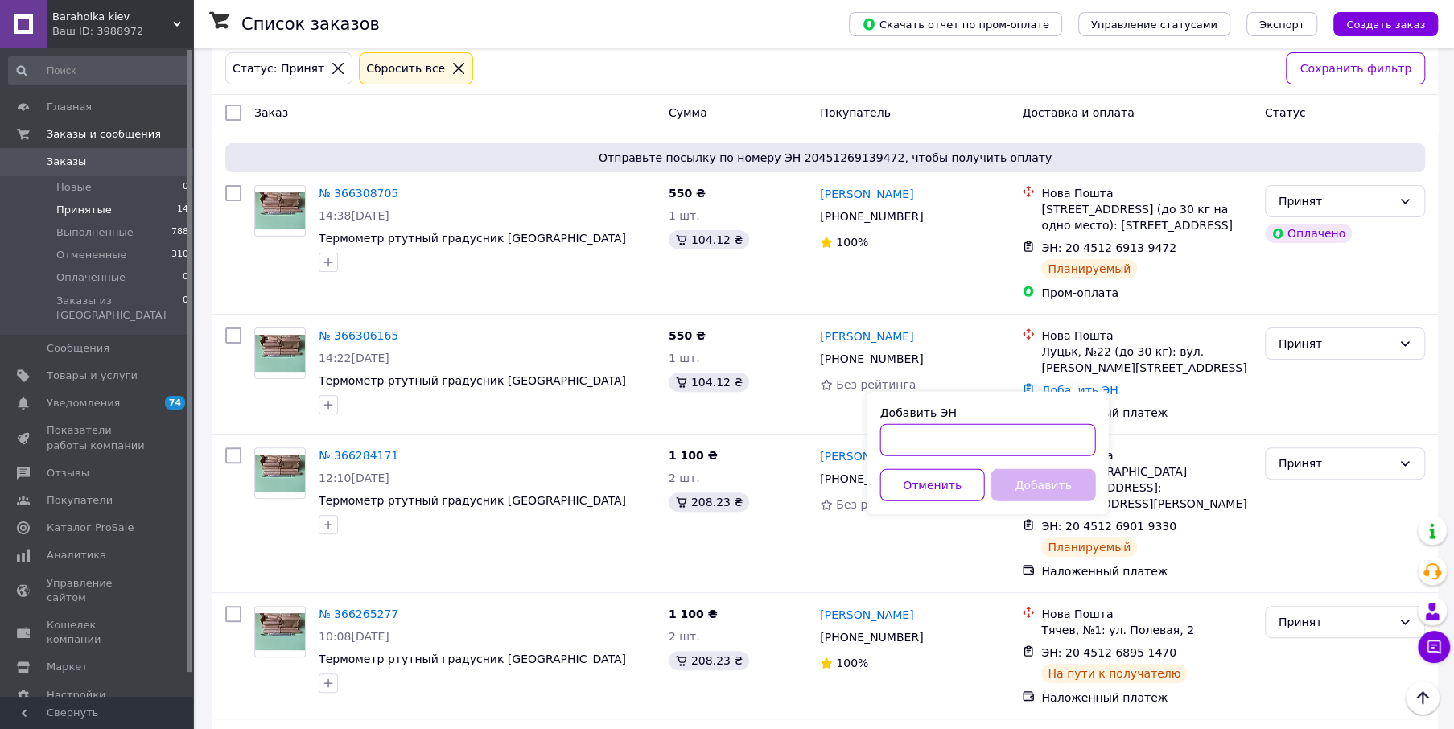
paste input "20451269140868"
type input "20451269140868"
click at [1046, 487] on button "Добавить" at bounding box center [1042, 485] width 105 height 32
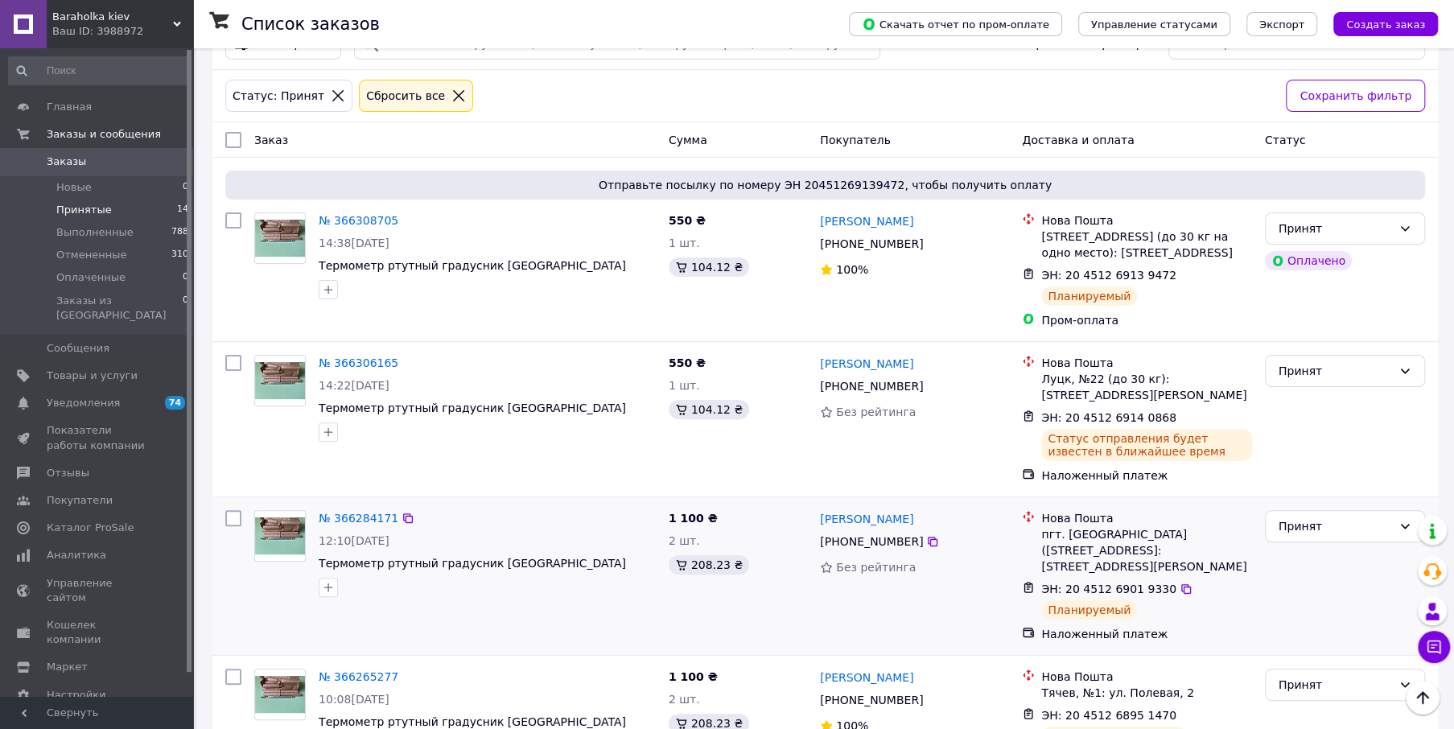
scroll to position [80, 0]
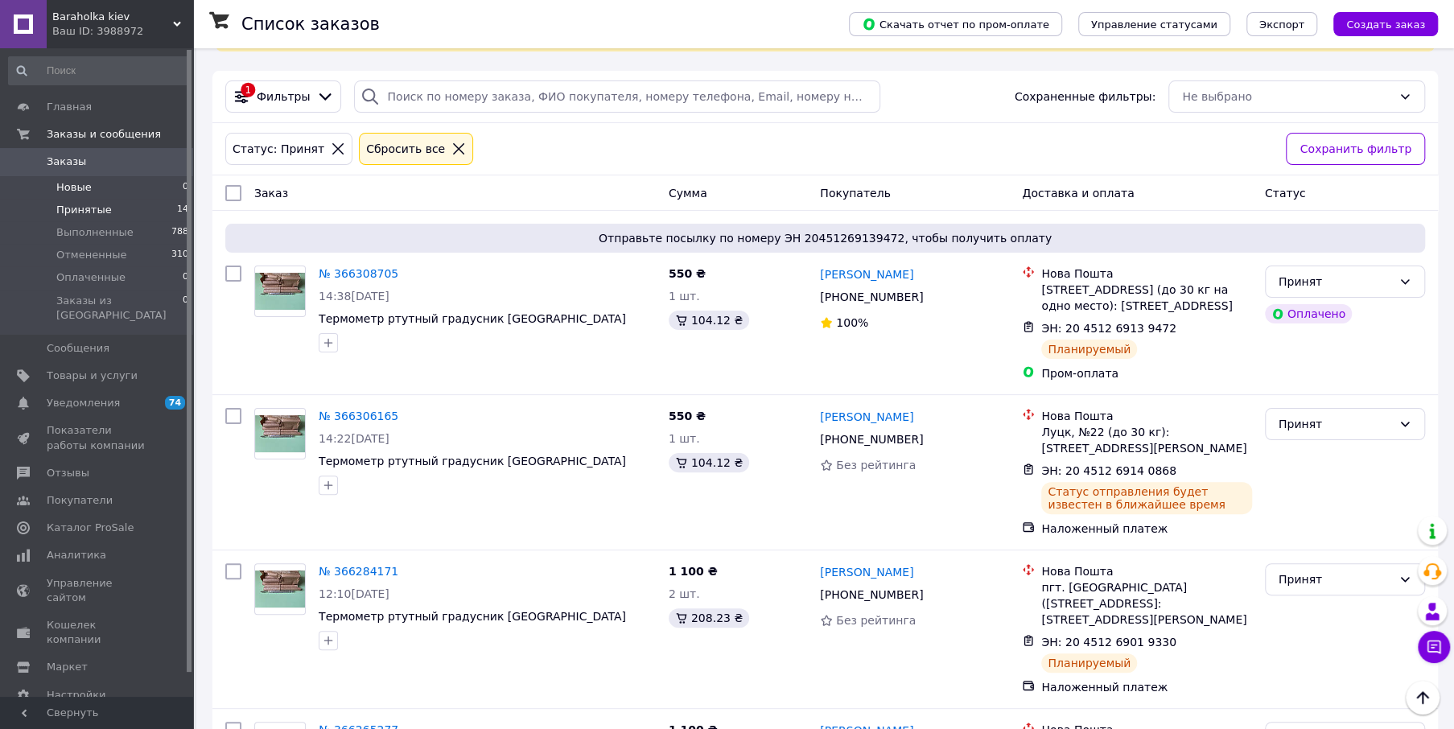
click at [64, 187] on span "Новые" at bounding box center [73, 187] width 35 height 14
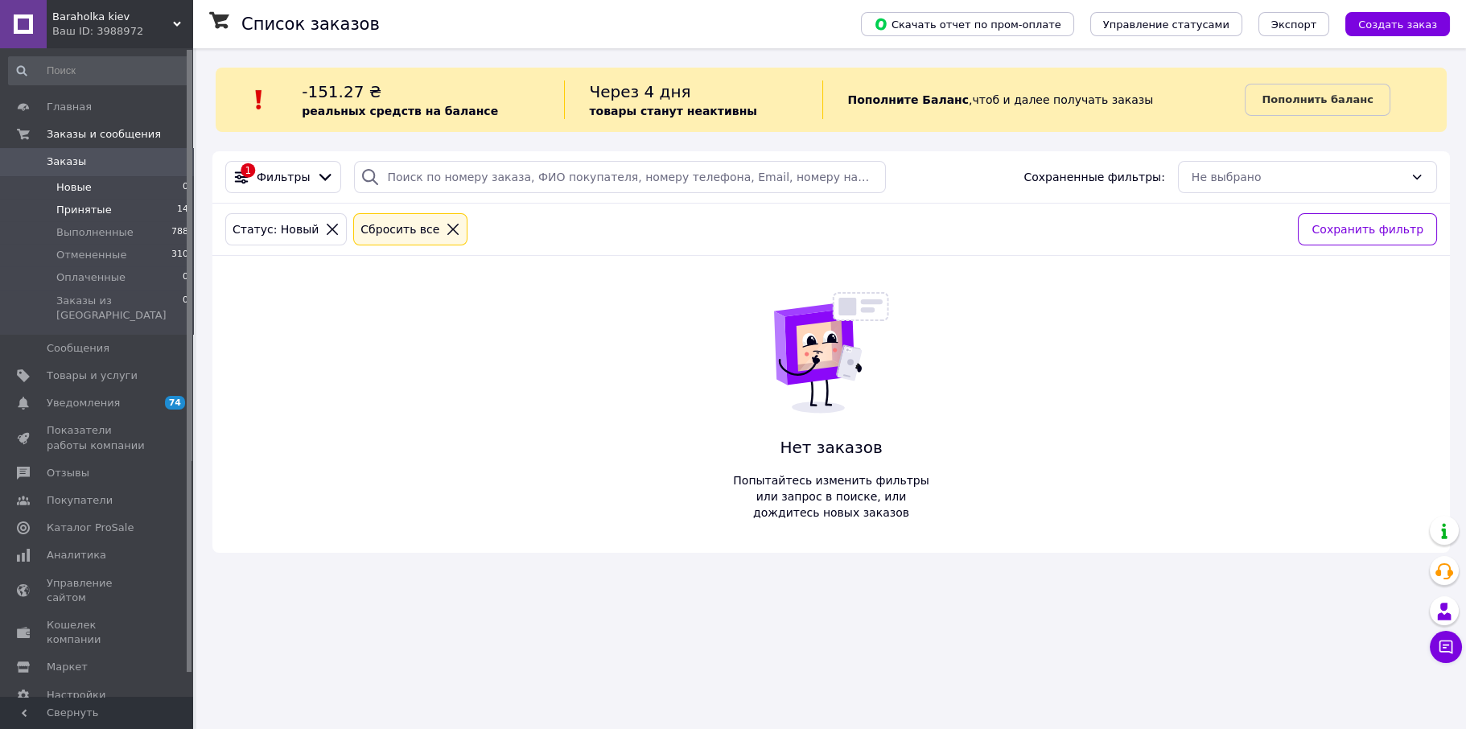
click at [87, 208] on span "Принятые" at bounding box center [84, 210] width 56 height 14
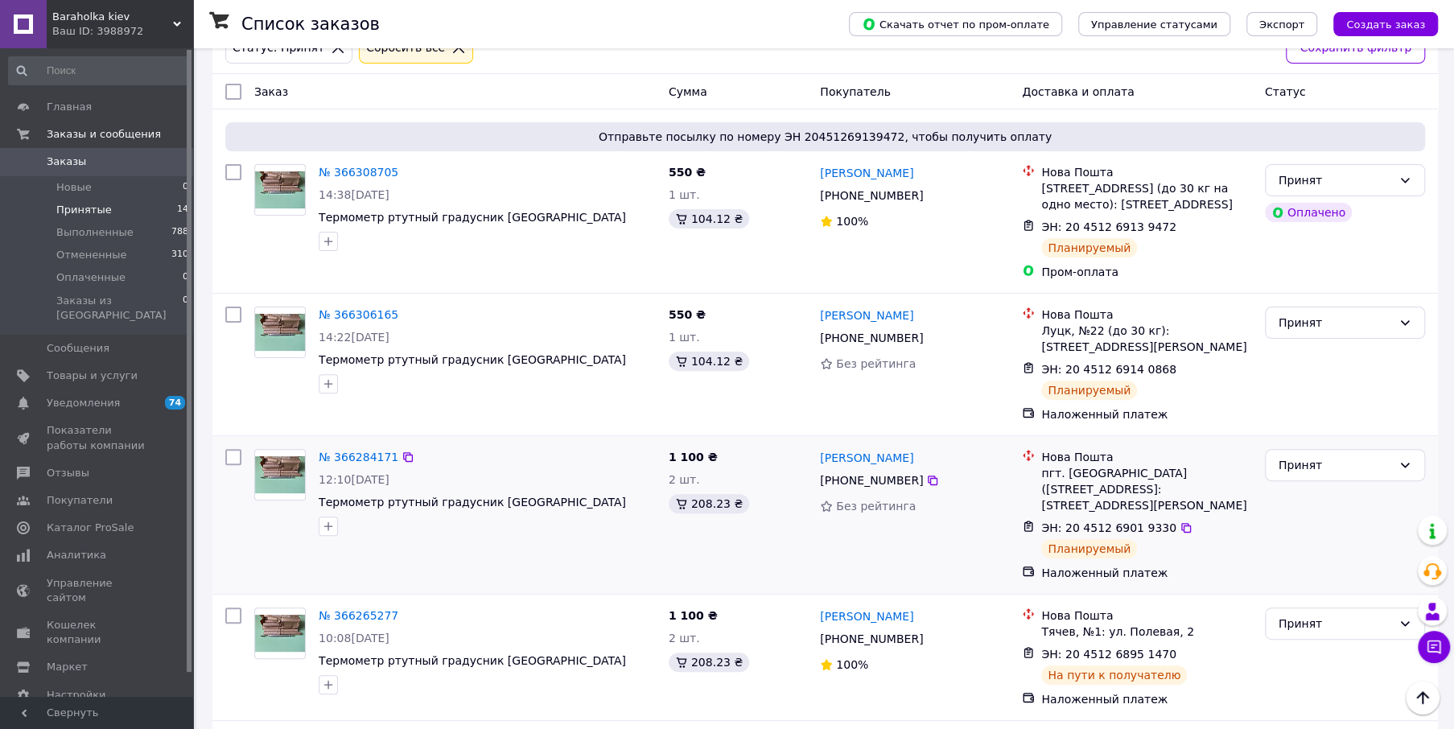
scroll to position [144, 0]
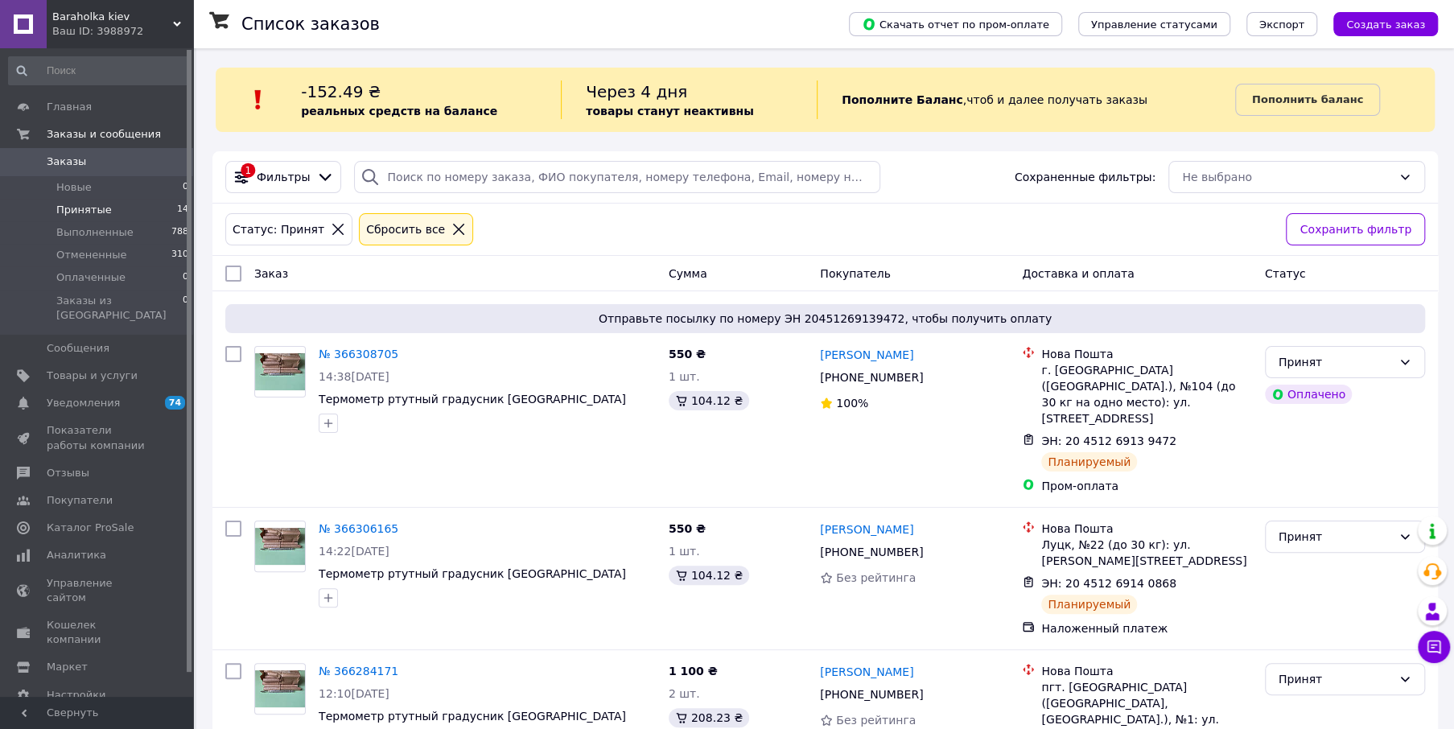
click at [82, 216] on span "Принятые" at bounding box center [84, 210] width 56 height 14
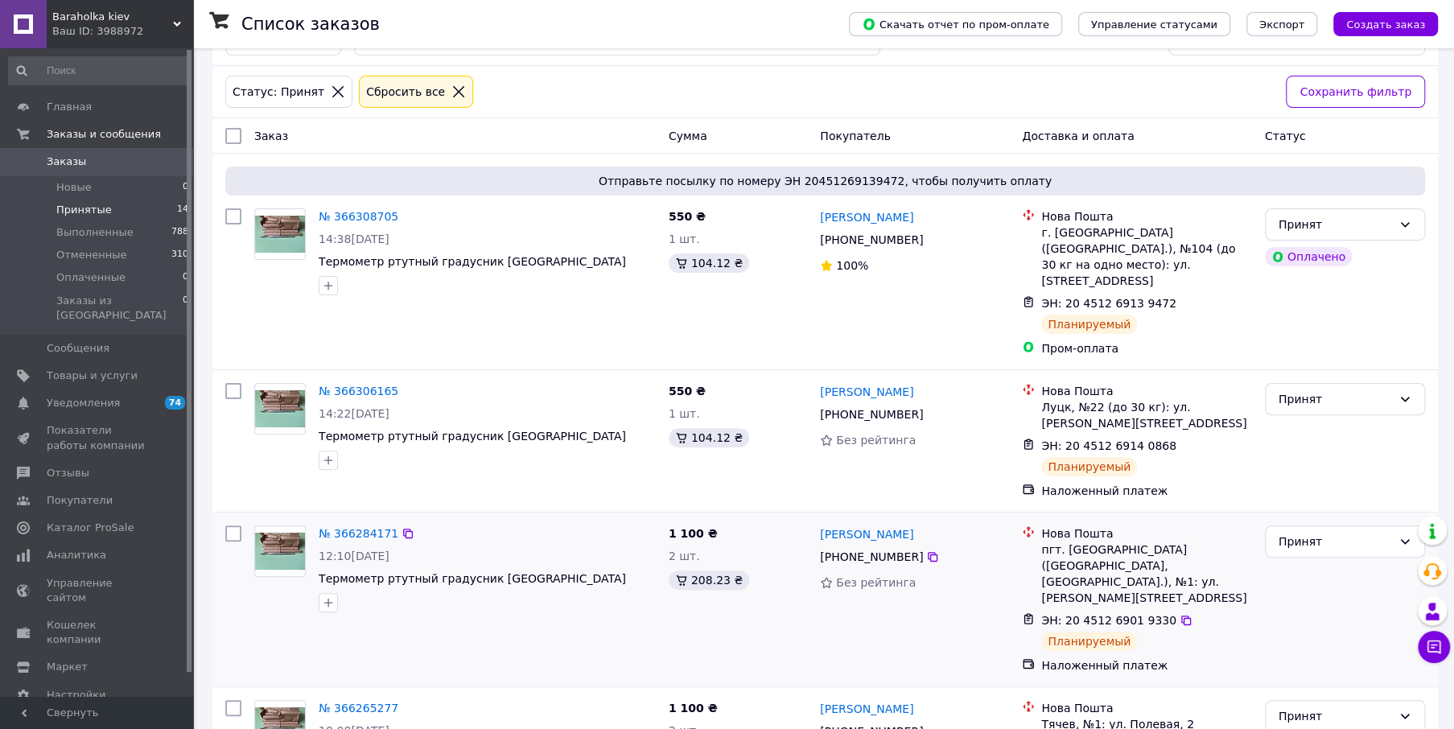
scroll to position [161, 0]
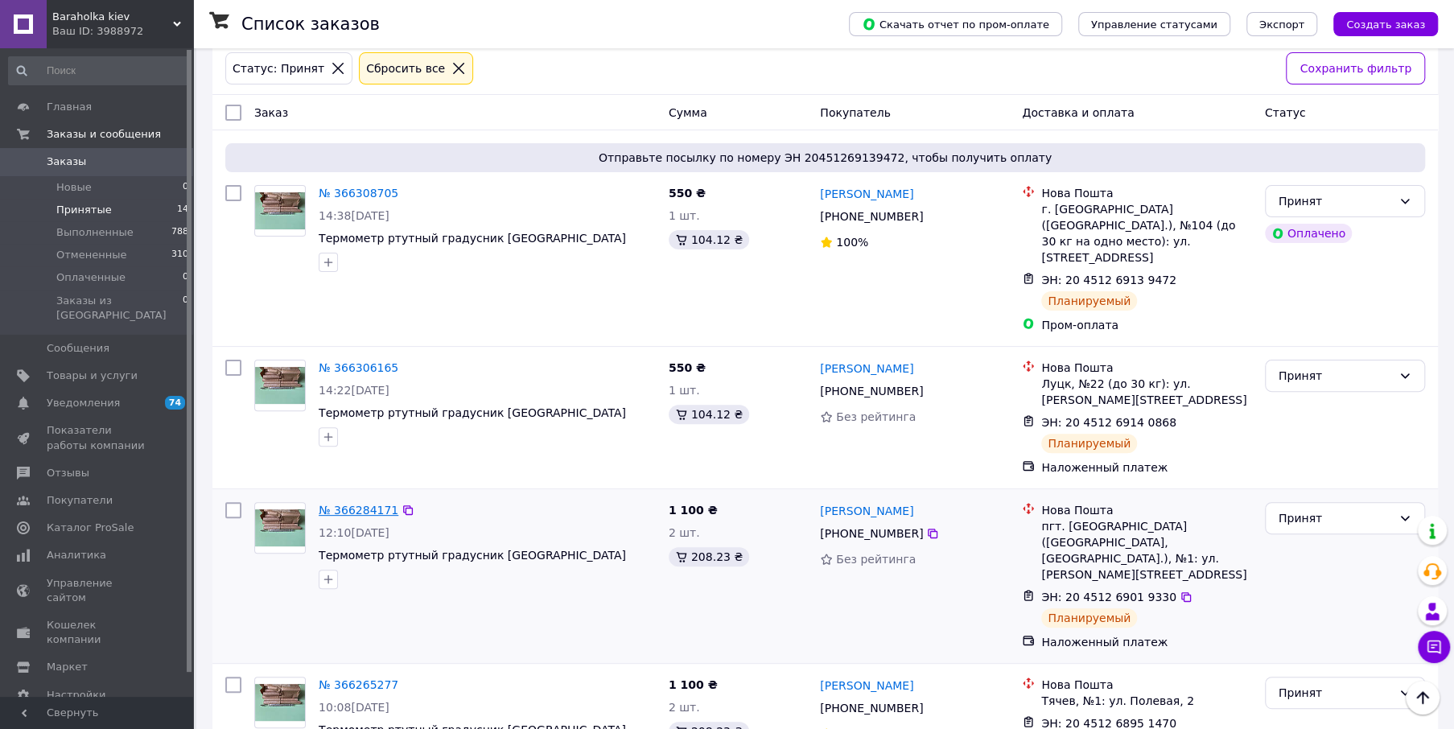
click at [375, 504] on link "№ 366284171" at bounding box center [359, 510] width 80 height 13
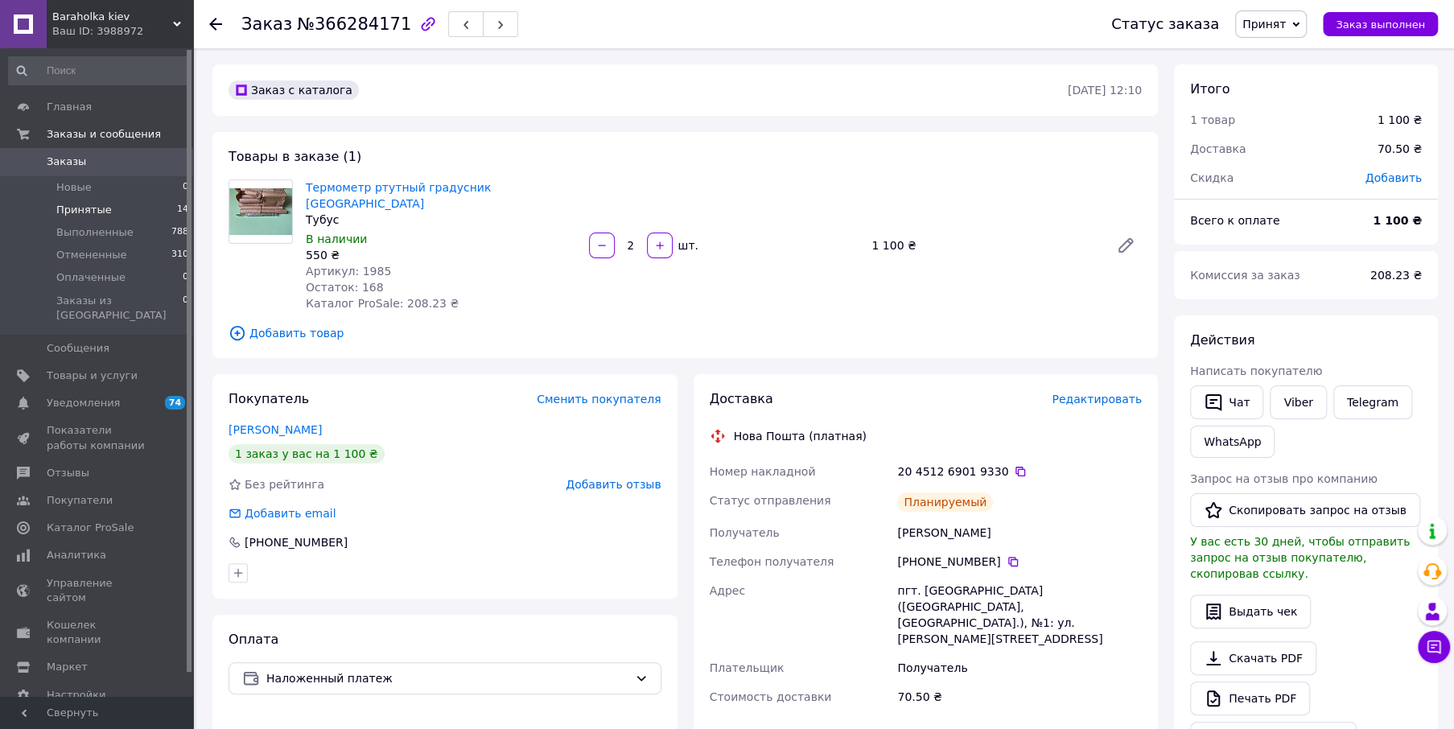
click at [90, 211] on span "Принятые" at bounding box center [84, 210] width 56 height 14
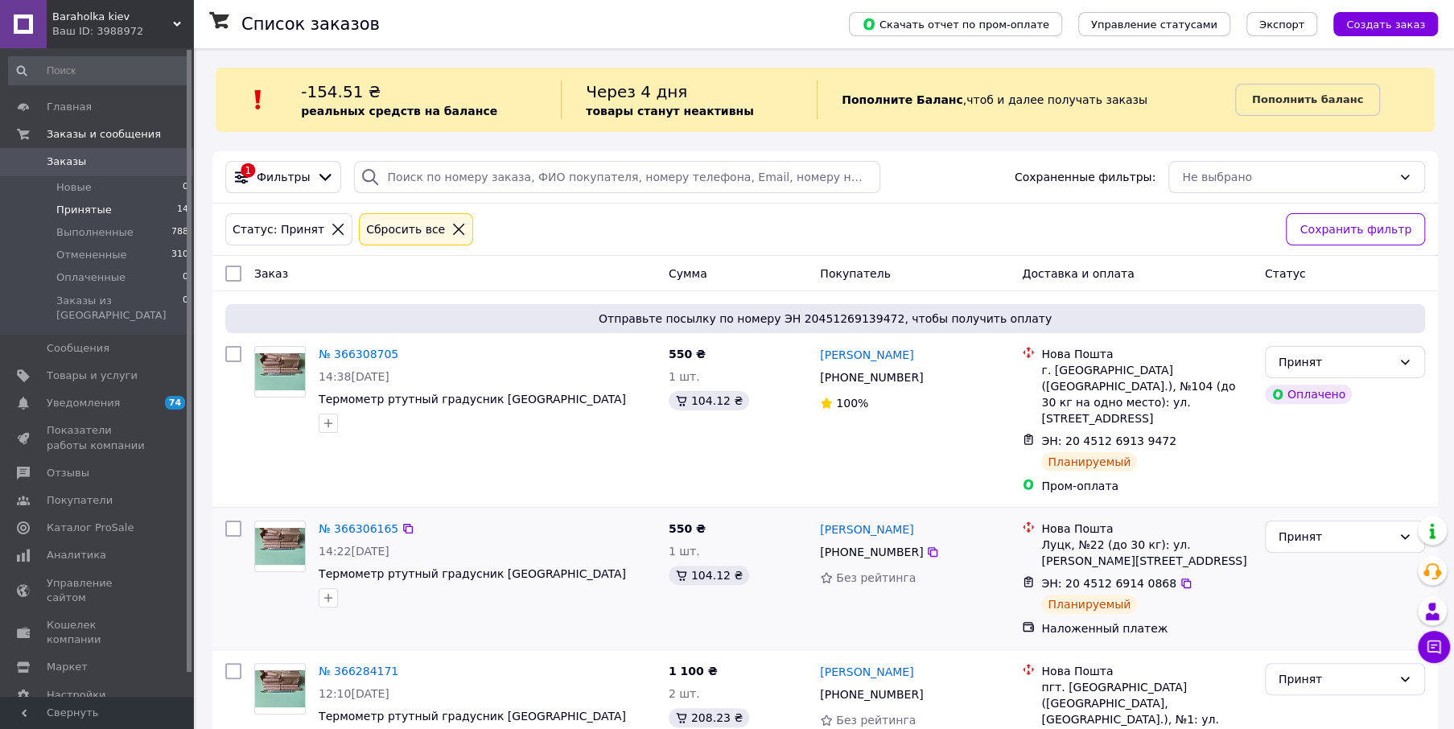
scroll to position [80, 0]
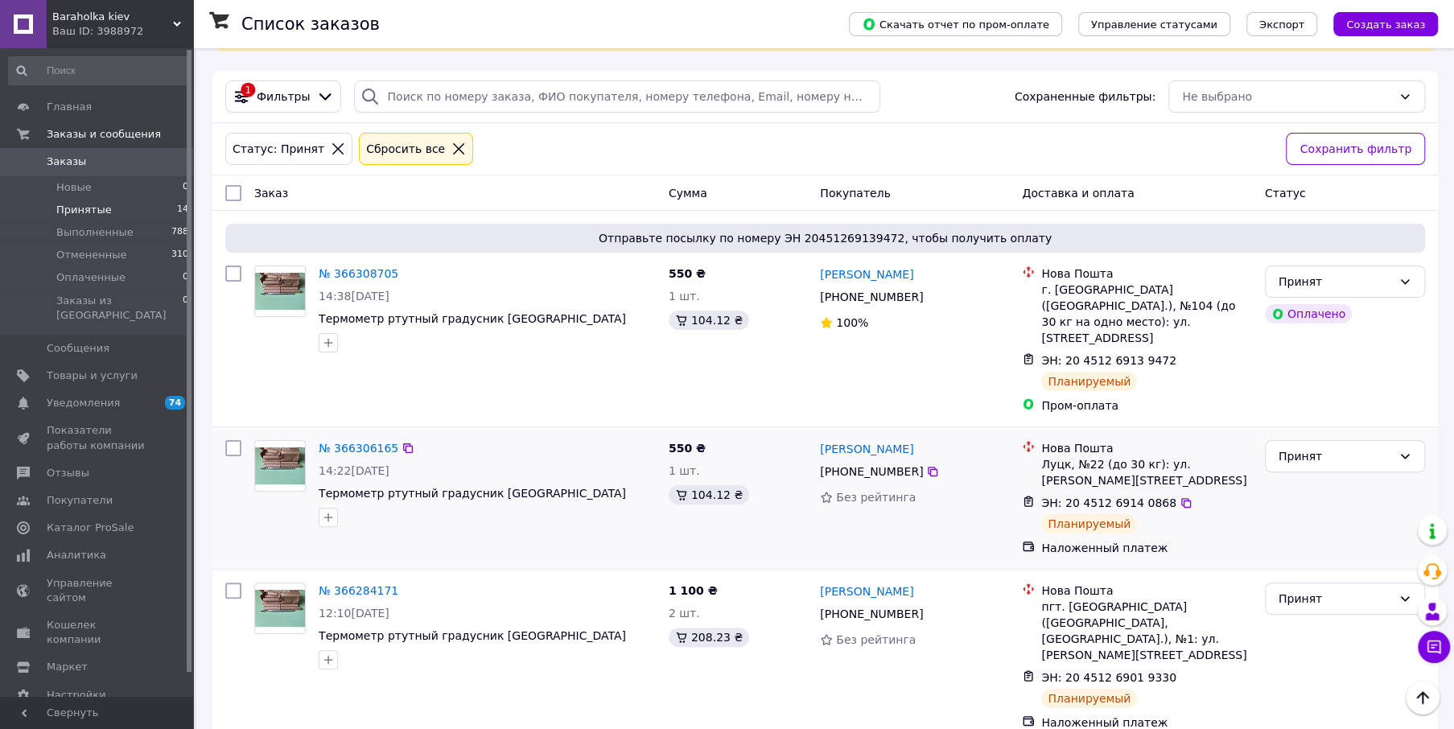
click at [1140, 496] on span "ЭН: 20 4512 6914 0868" at bounding box center [1108, 502] width 135 height 13
drag, startPoint x: 1140, startPoint y: 454, endPoint x: 1096, endPoint y: 330, distance: 132.3
click at [1096, 354] on span "ЭН: 20 4512 6913 9472" at bounding box center [1108, 360] width 135 height 13
click at [1141, 354] on span "ЭН: 20 4512 6913 9472" at bounding box center [1108, 360] width 135 height 13
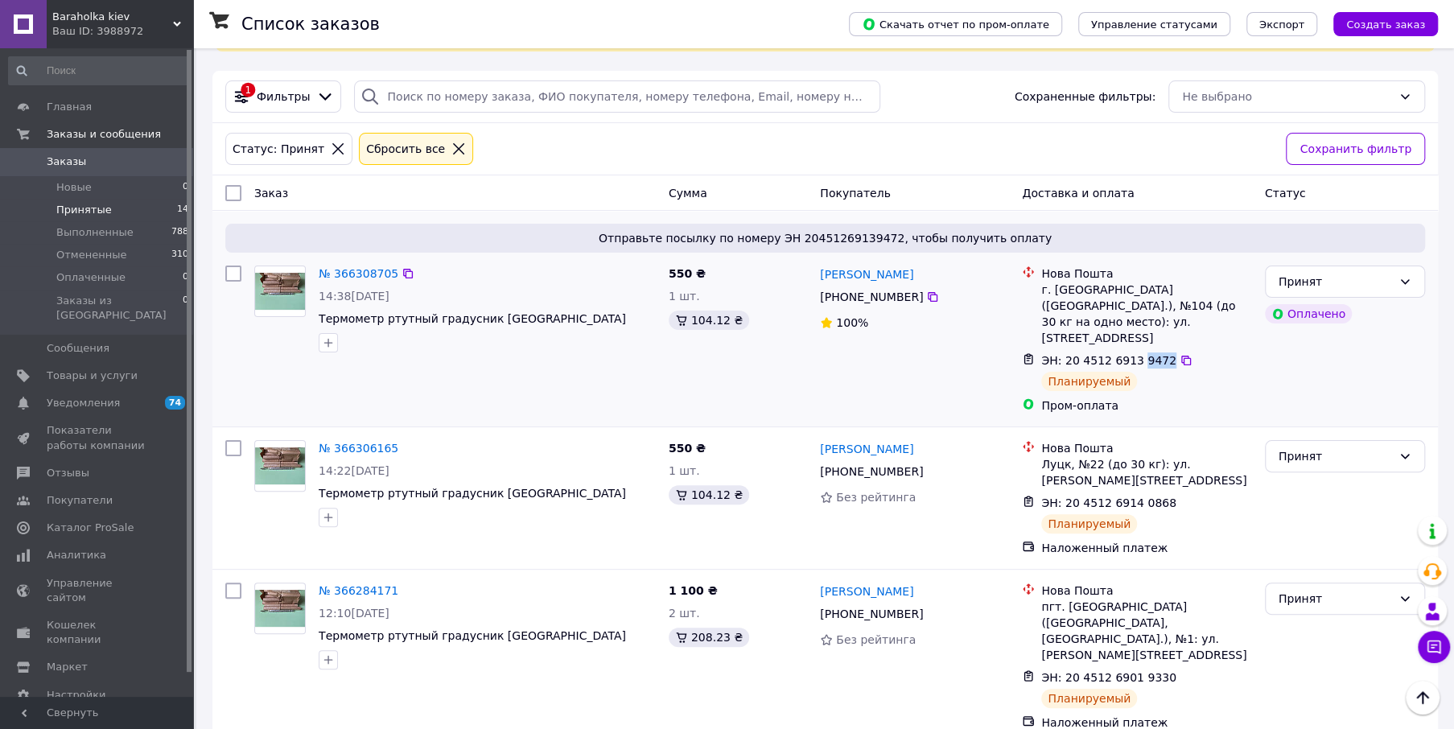
click at [1141, 354] on span "ЭН: 20 4512 6913 9472" at bounding box center [1108, 360] width 135 height 13
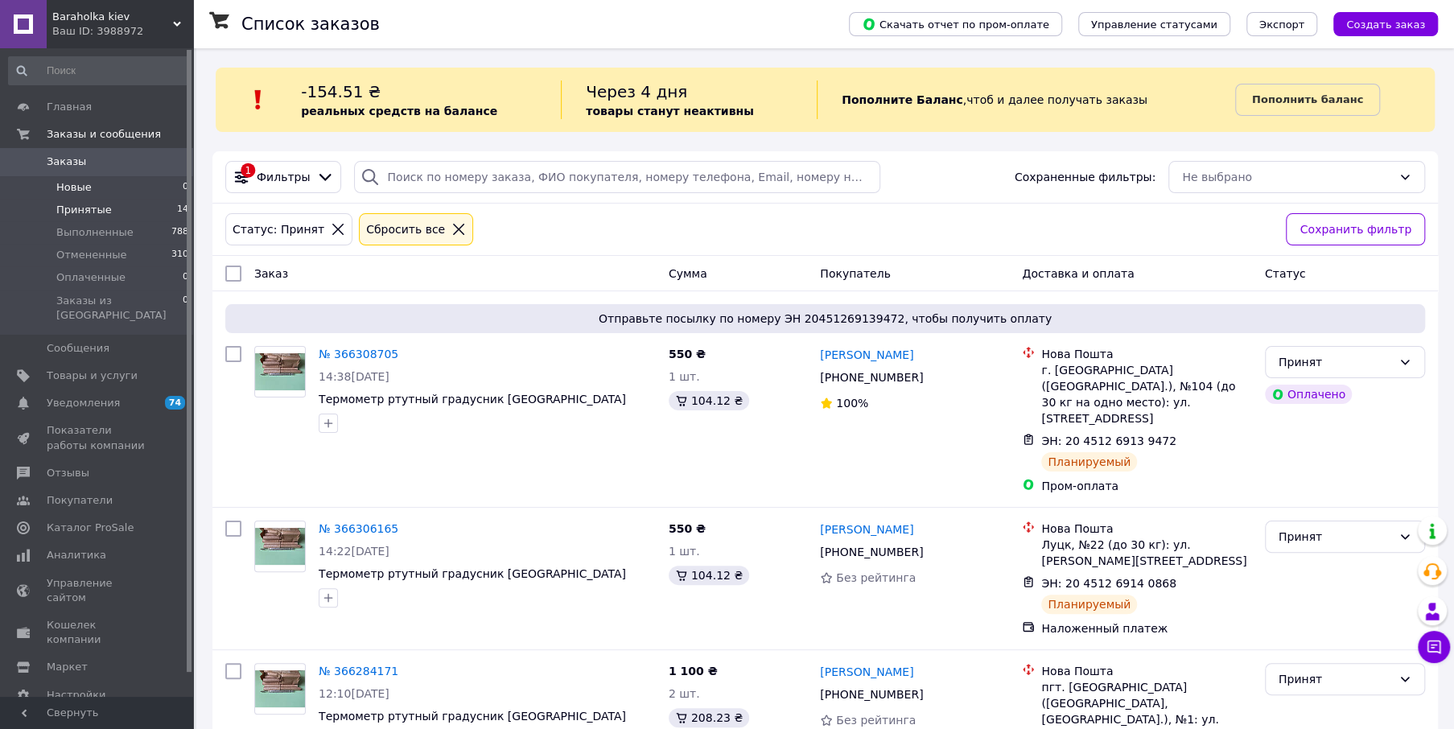
click at [72, 189] on span "Новые" at bounding box center [73, 187] width 35 height 14
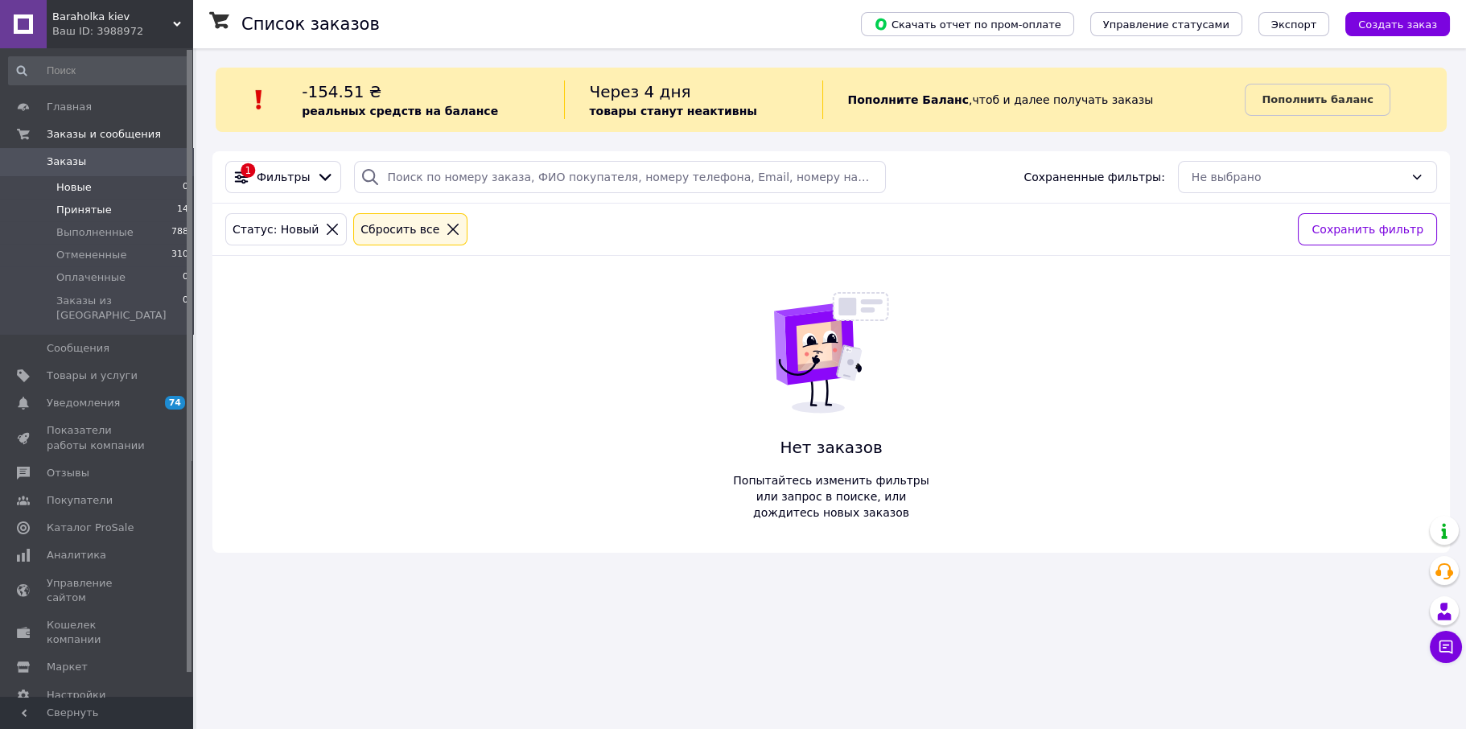
click at [87, 207] on span "Принятые" at bounding box center [84, 210] width 56 height 14
